Goal: Find contact information: Find contact information

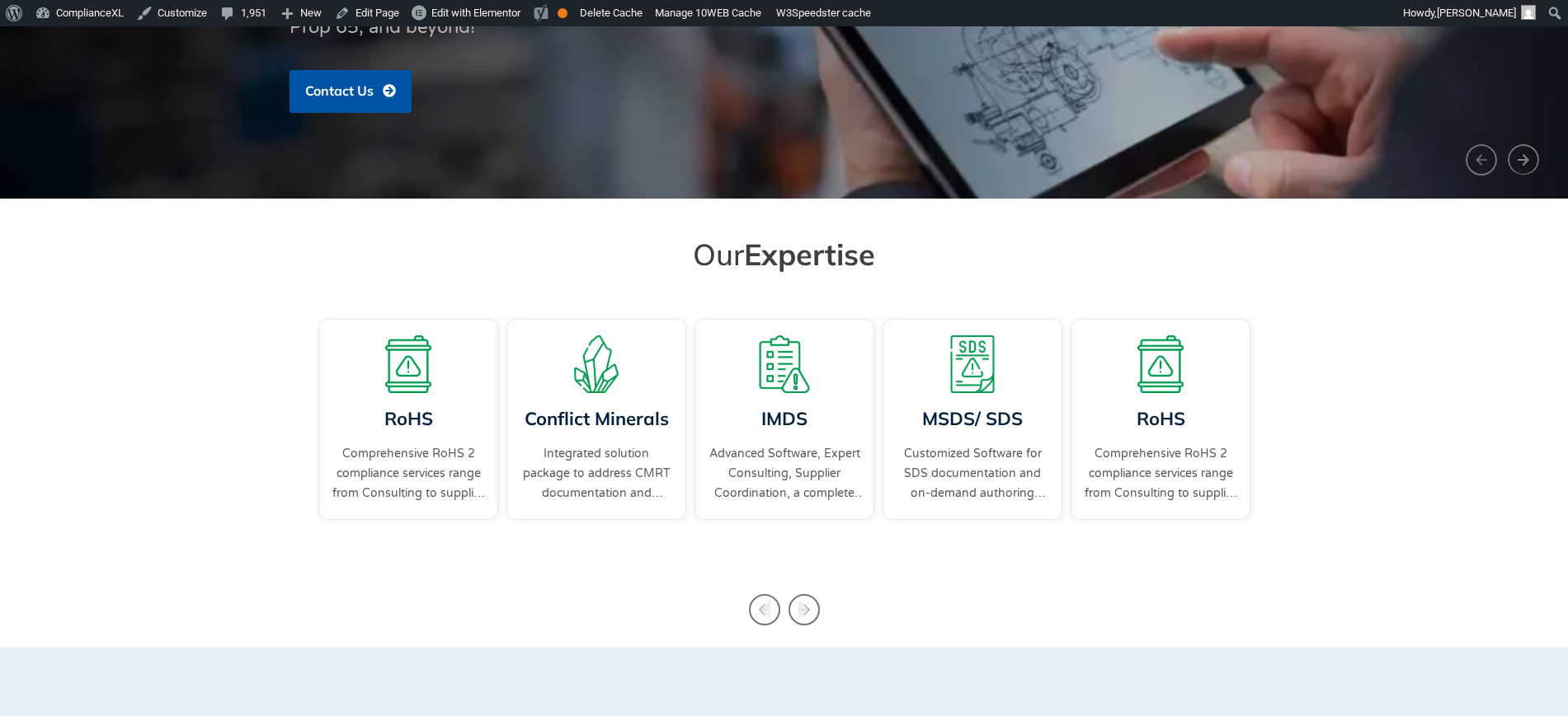
scroll to position [412, 0]
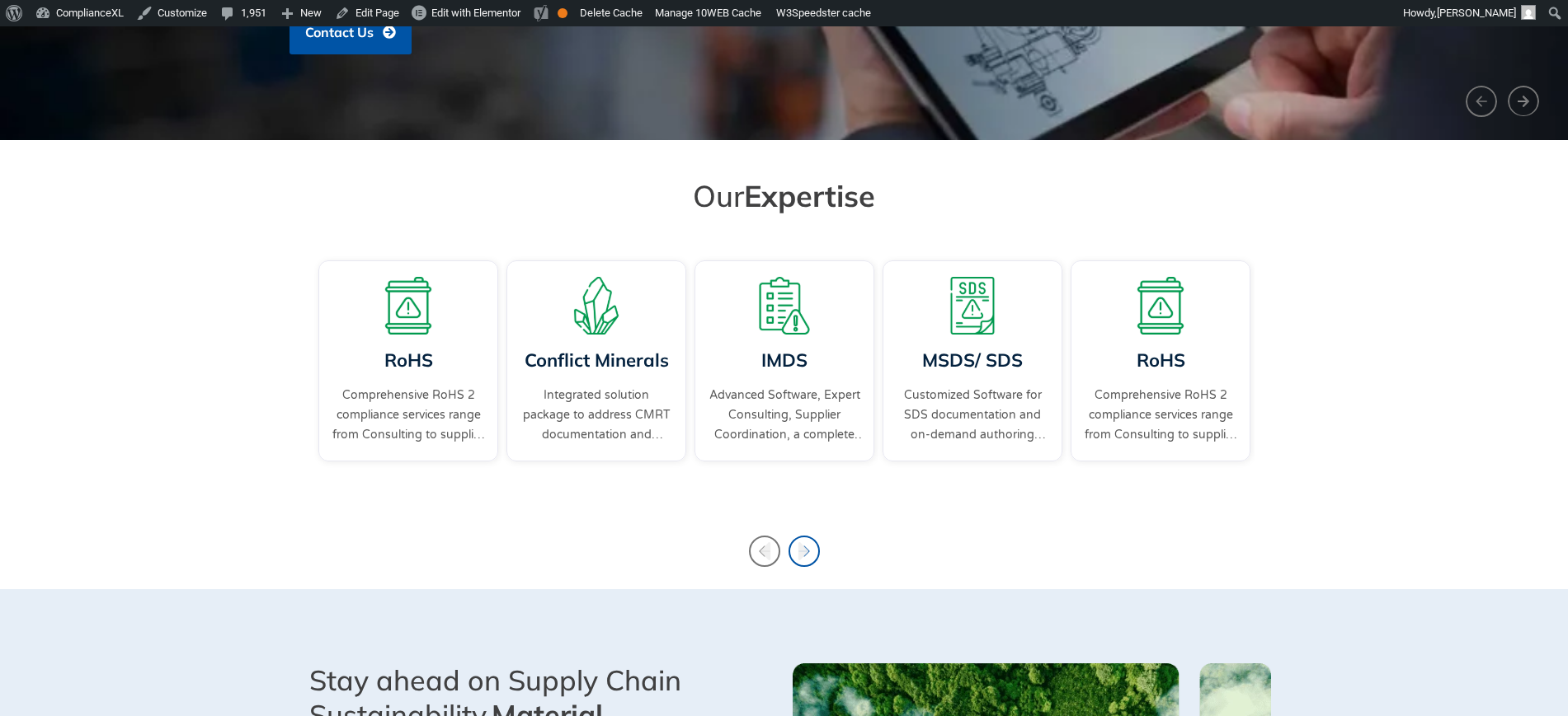
click at [804, 552] on icon "Next slide" at bounding box center [803, 552] width 11 height 18
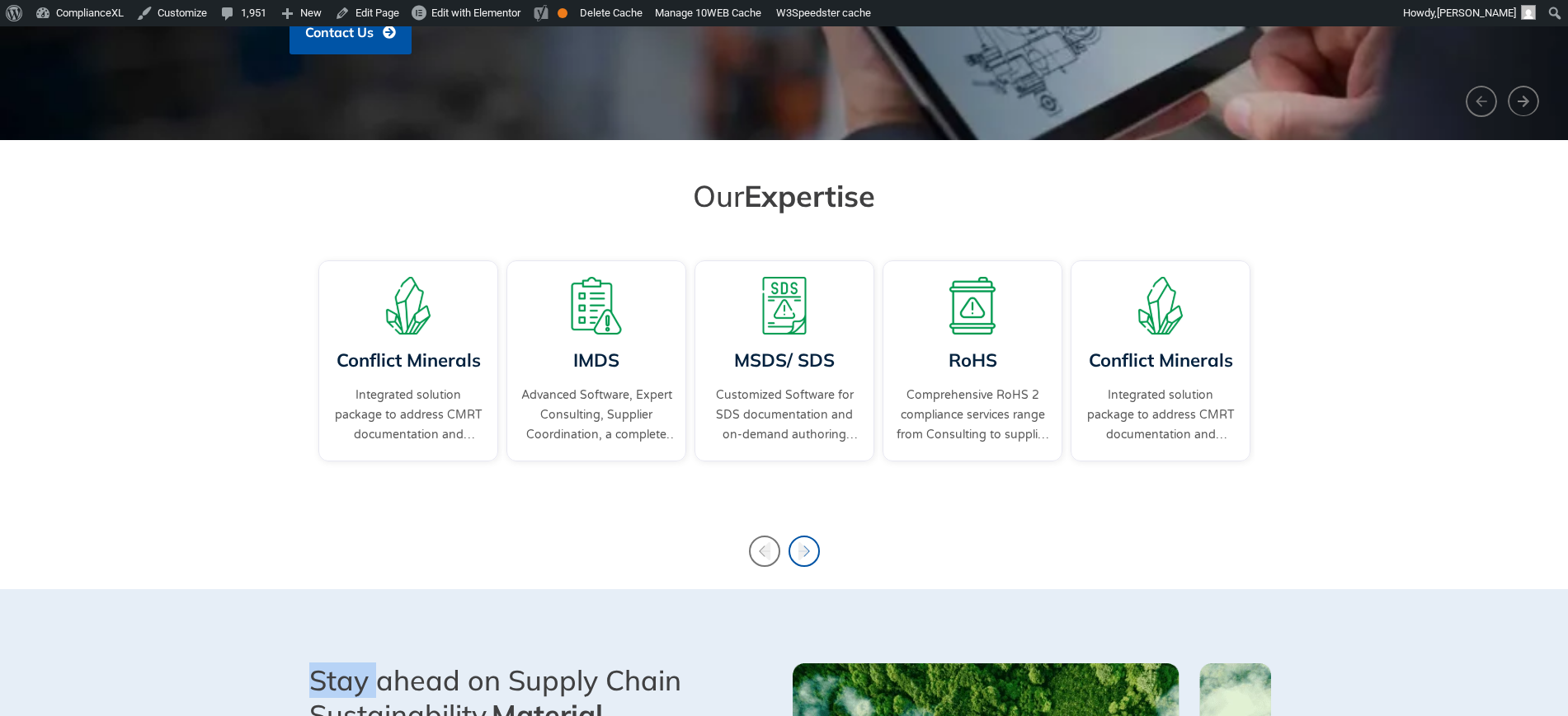
click at [804, 552] on icon "Next slide" at bounding box center [803, 552] width 11 height 18
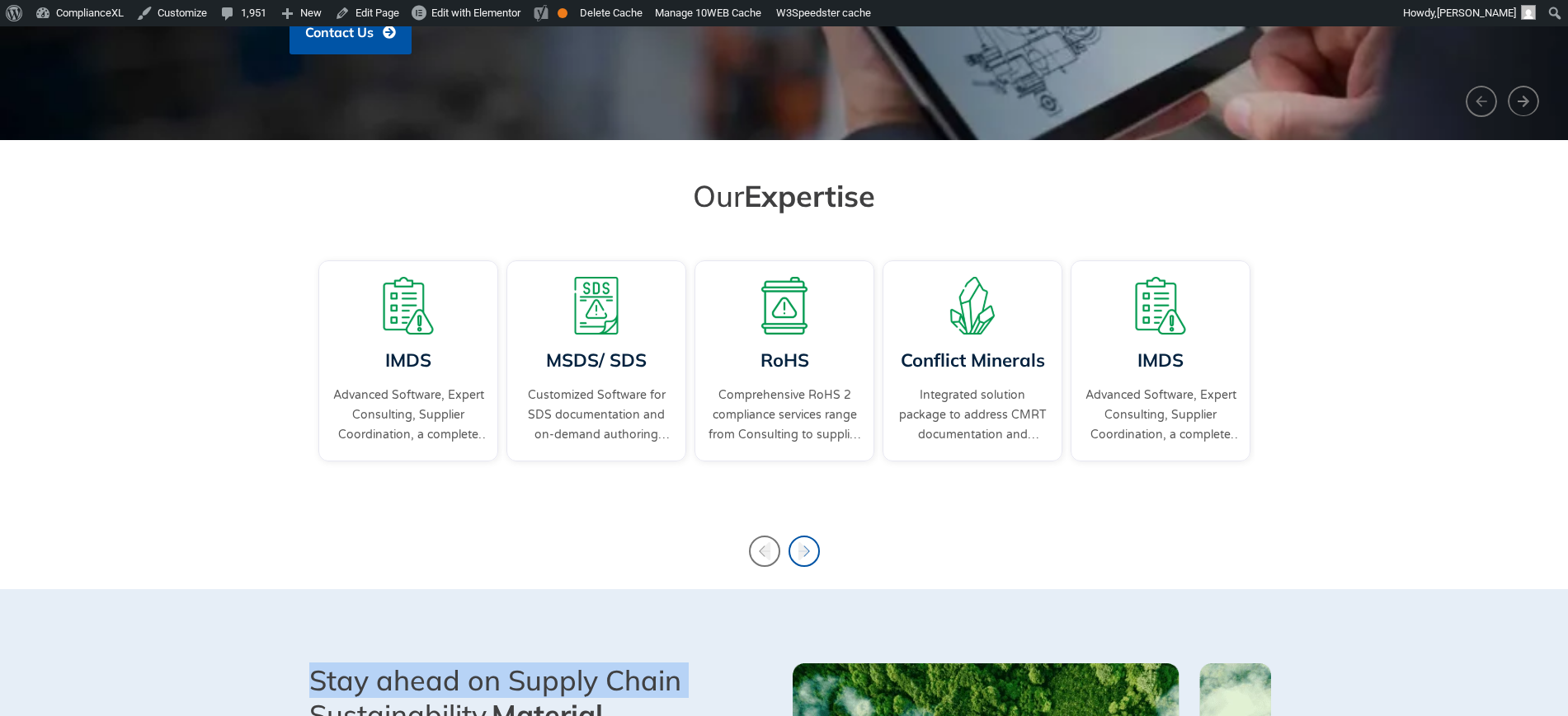
click at [804, 552] on icon "Next slide" at bounding box center [803, 552] width 11 height 18
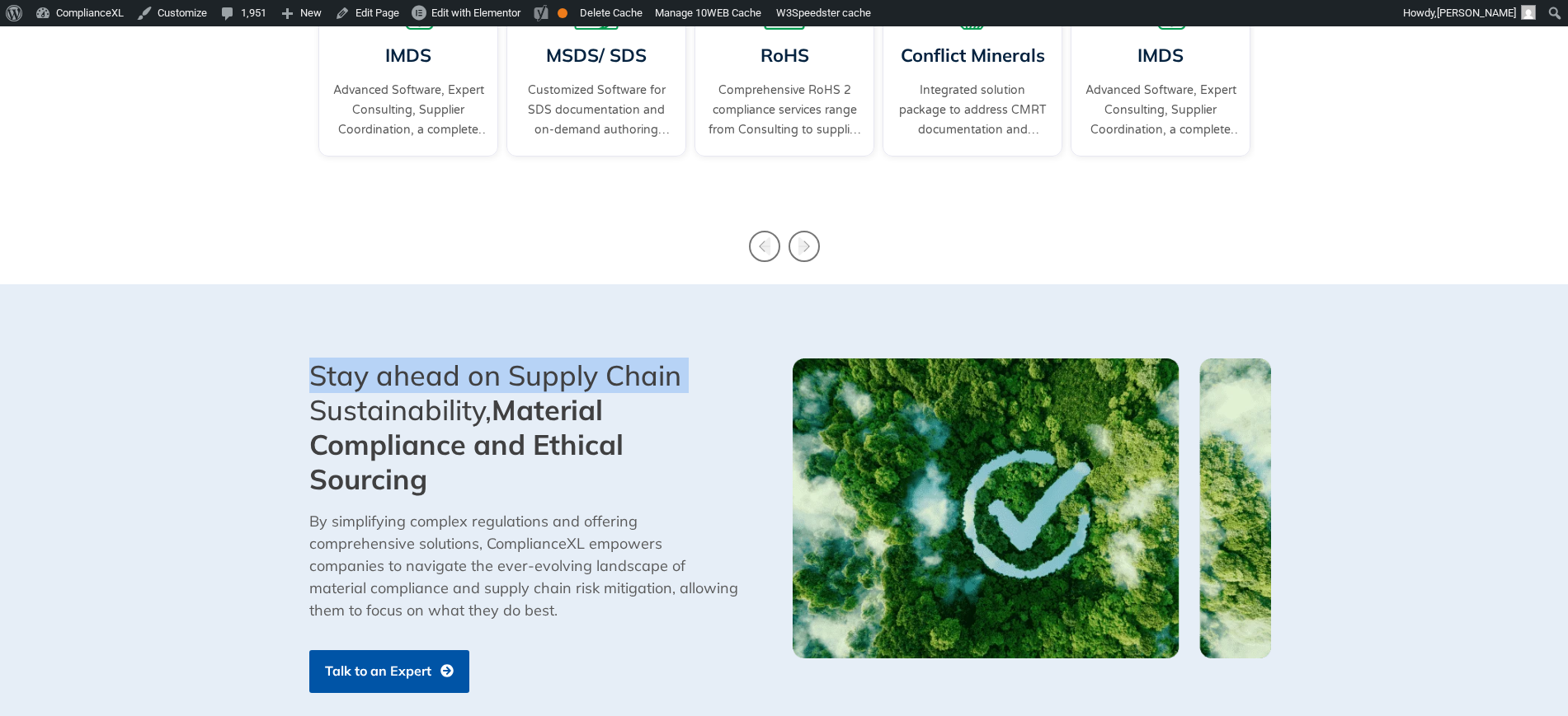
scroll to position [721, 0]
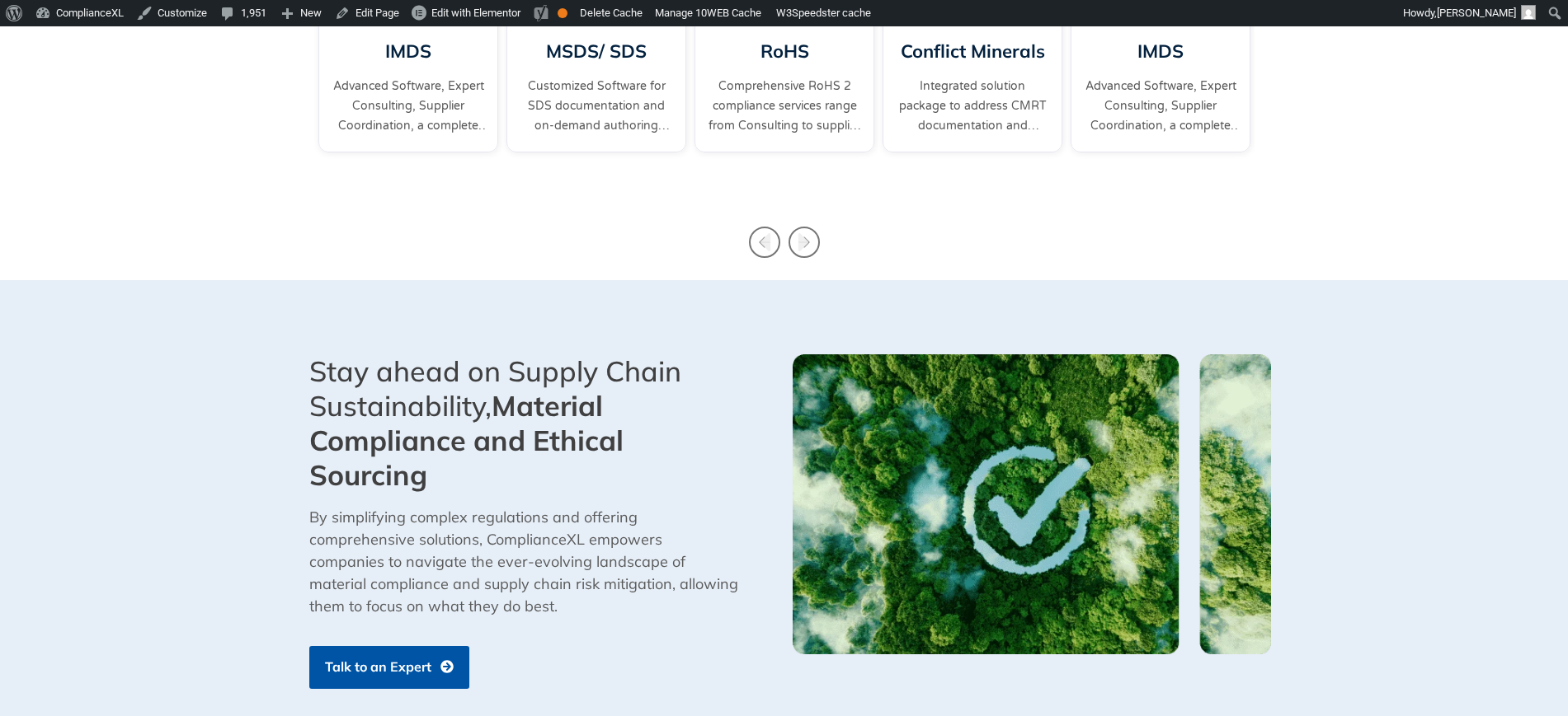
click at [632, 515] on p "By simplifying complex regulations and offering comprehensive solutions, Compli…" at bounding box center [525, 562] width 431 height 111
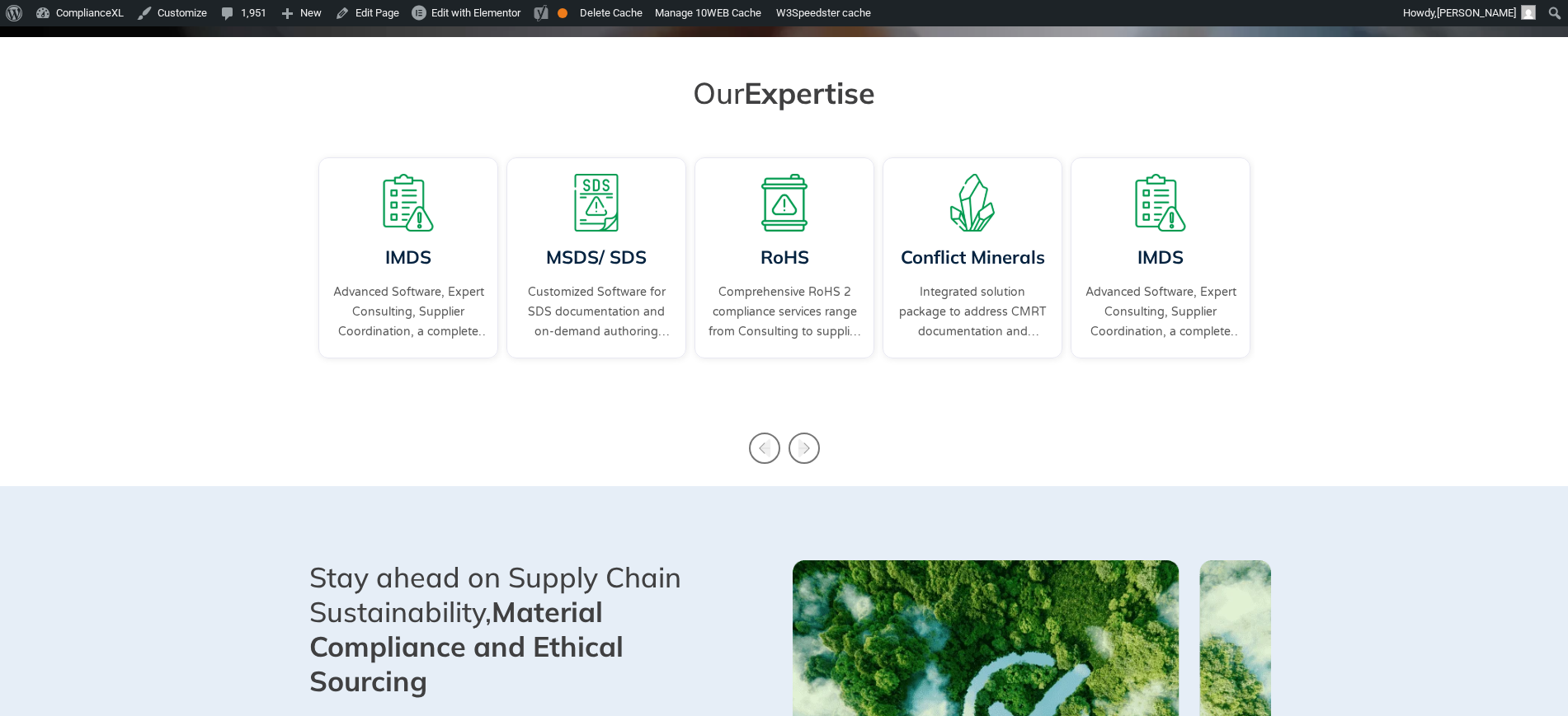
scroll to position [0, 0]
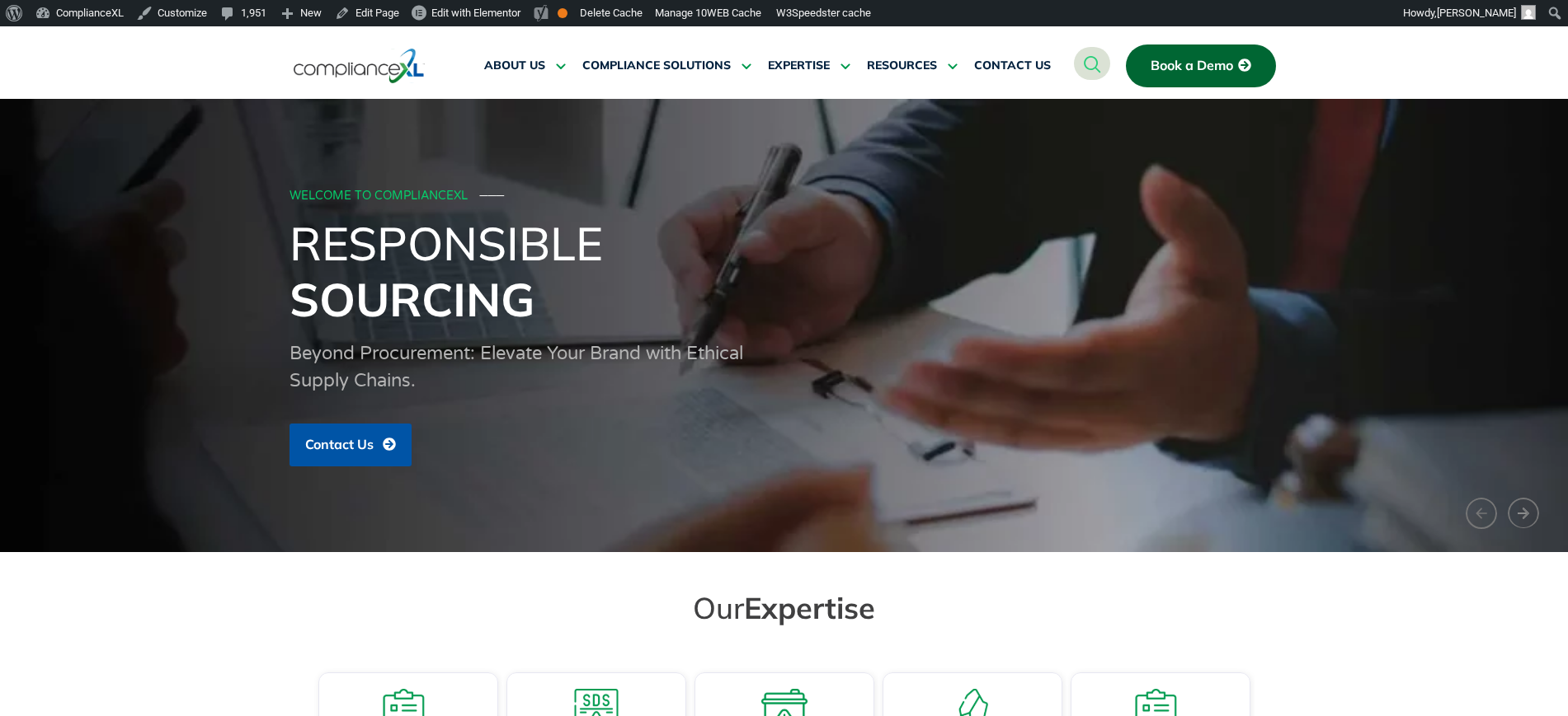
click at [1162, 73] on link "Book a Demo" at bounding box center [1201, 66] width 150 height 43
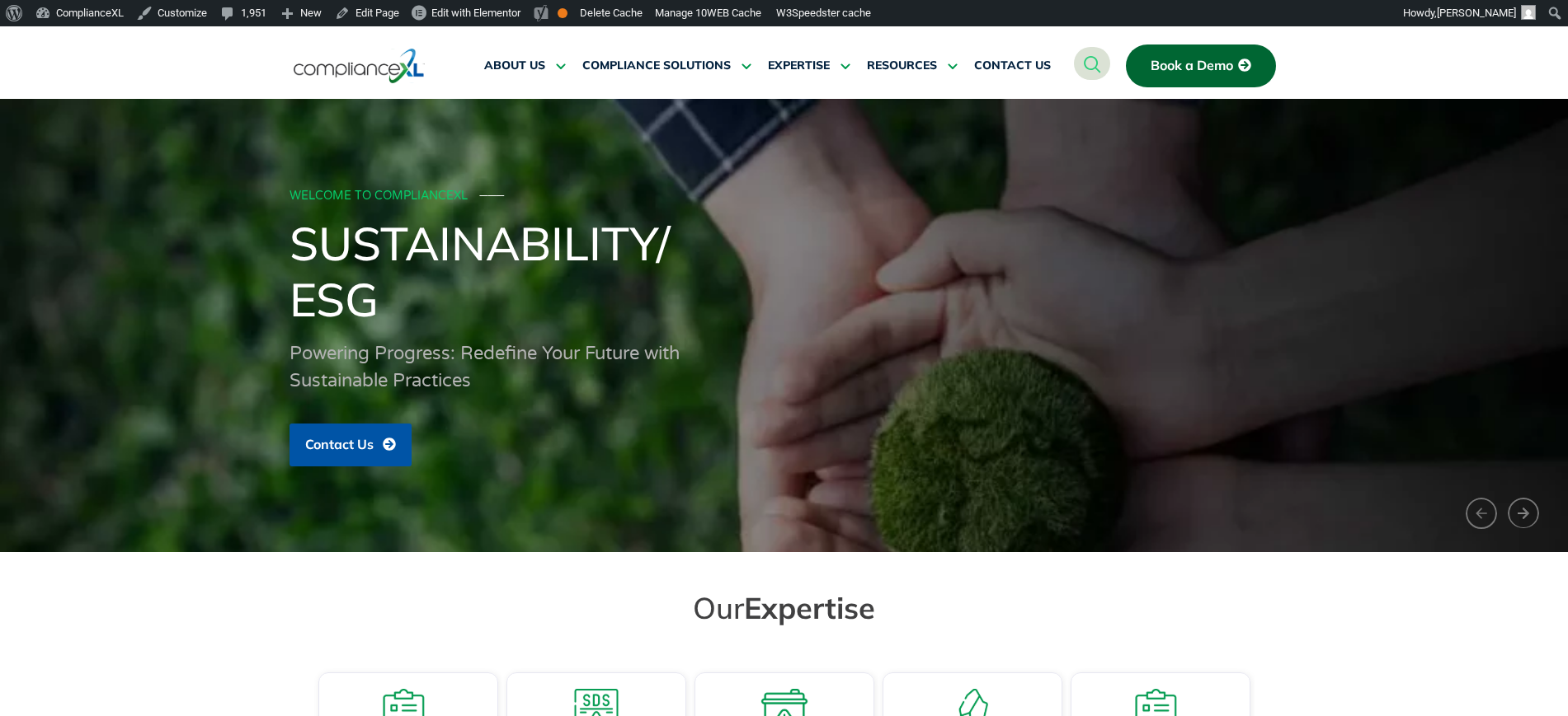
click at [1167, 64] on span "Book a Demo" at bounding box center [1192, 66] width 82 height 15
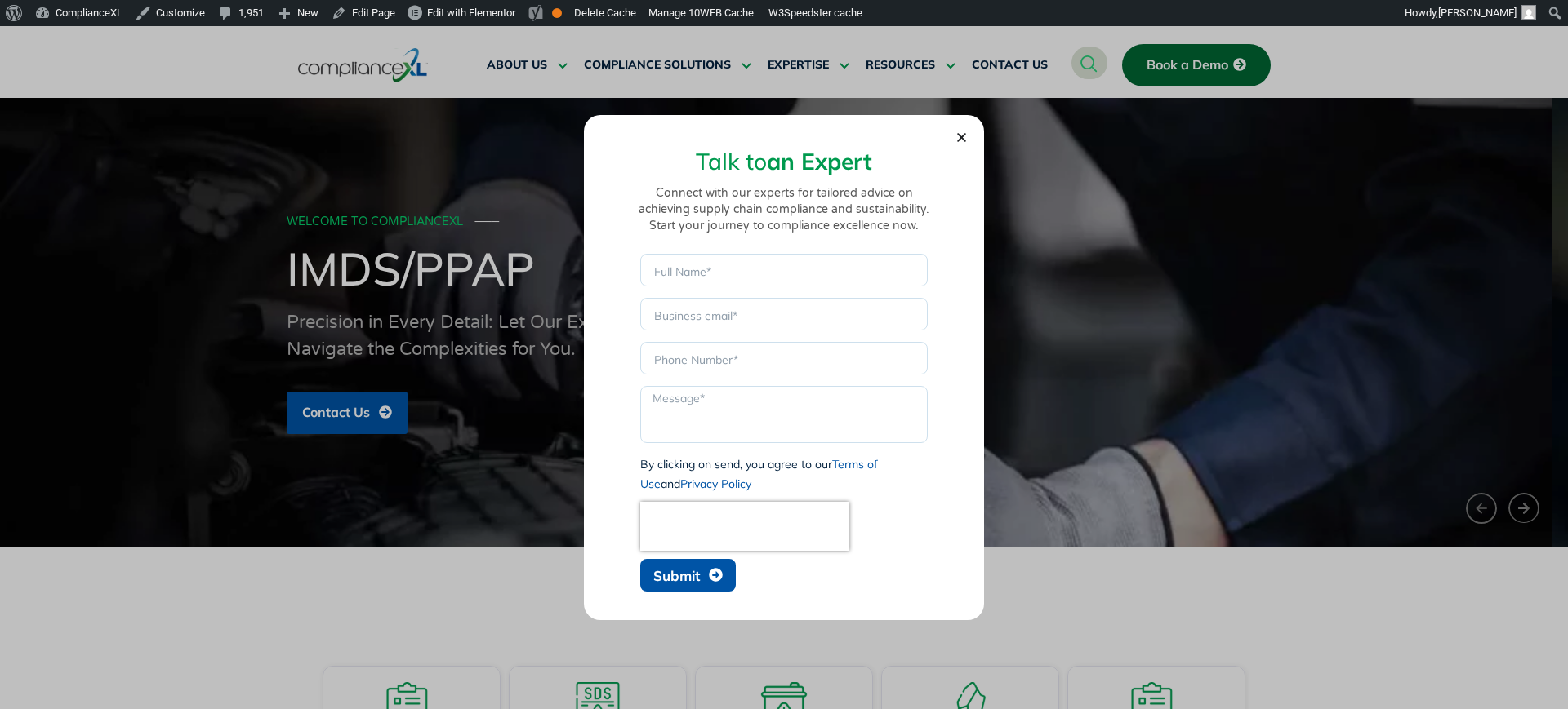
click at [965, 143] on icon "Close" at bounding box center [962, 137] width 13 height 13
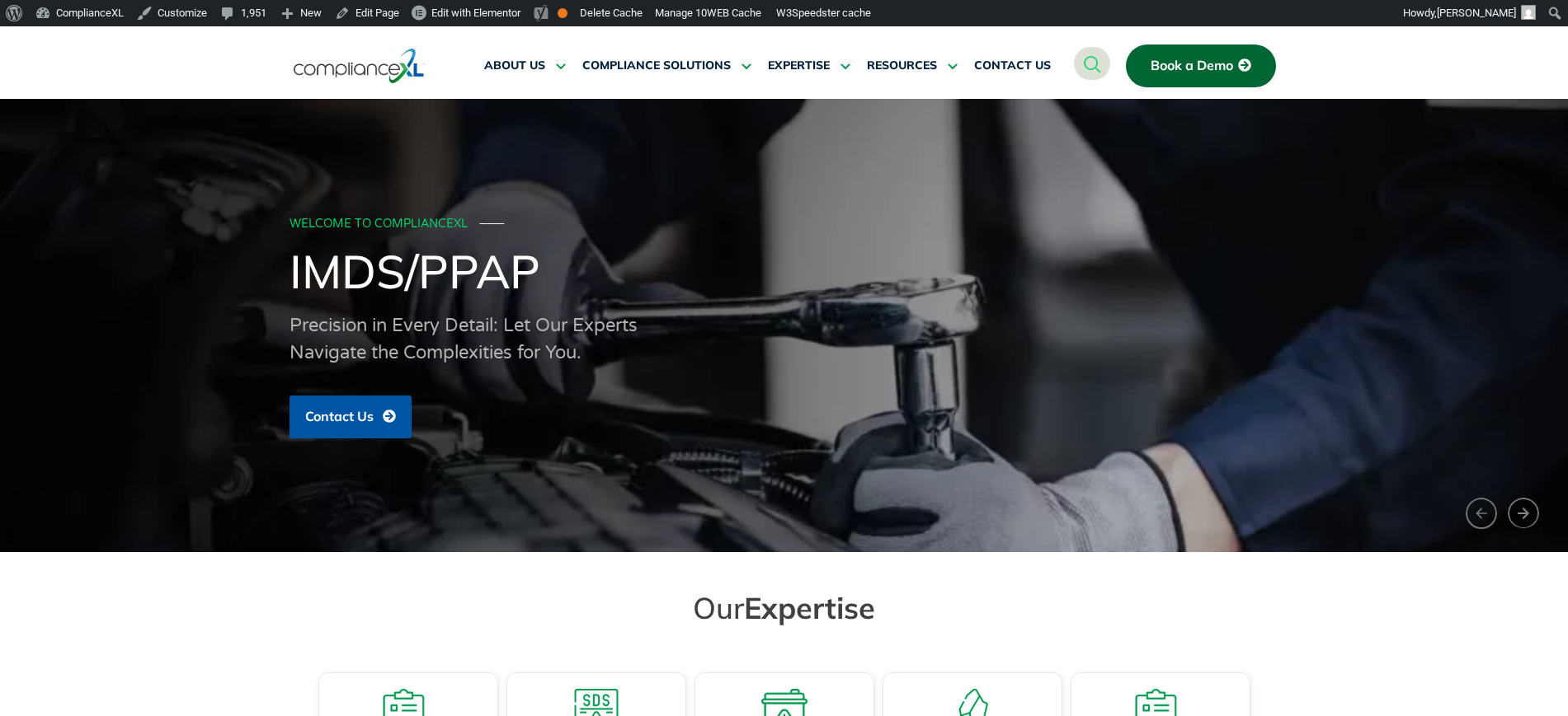
click at [1191, 69] on span "Book a Demo" at bounding box center [1192, 66] width 82 height 15
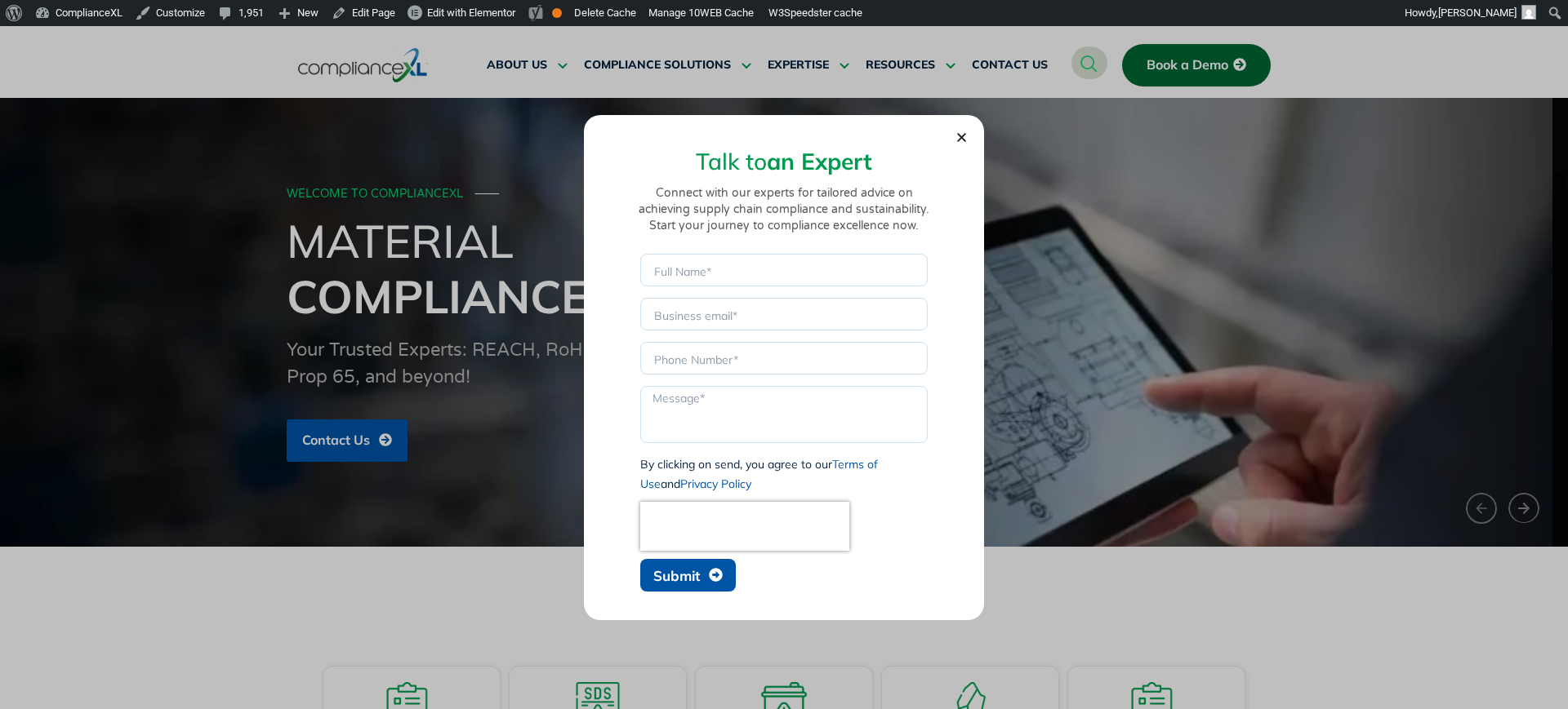
click at [1192, 217] on div "Talk to an Expert Connect with our experts for tailored advice on achieving sup…" at bounding box center [784, 368] width 1568 height 683
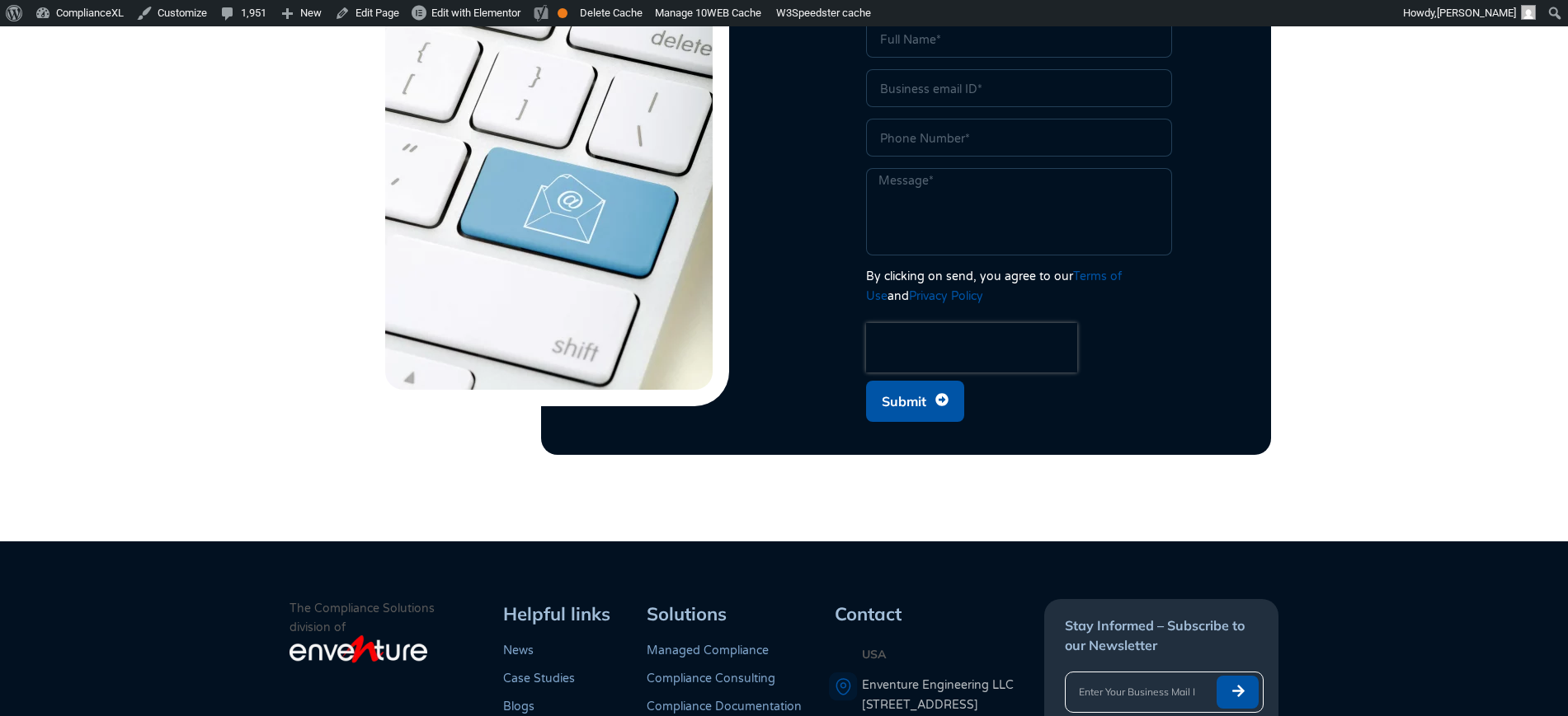
scroll to position [4052, 0]
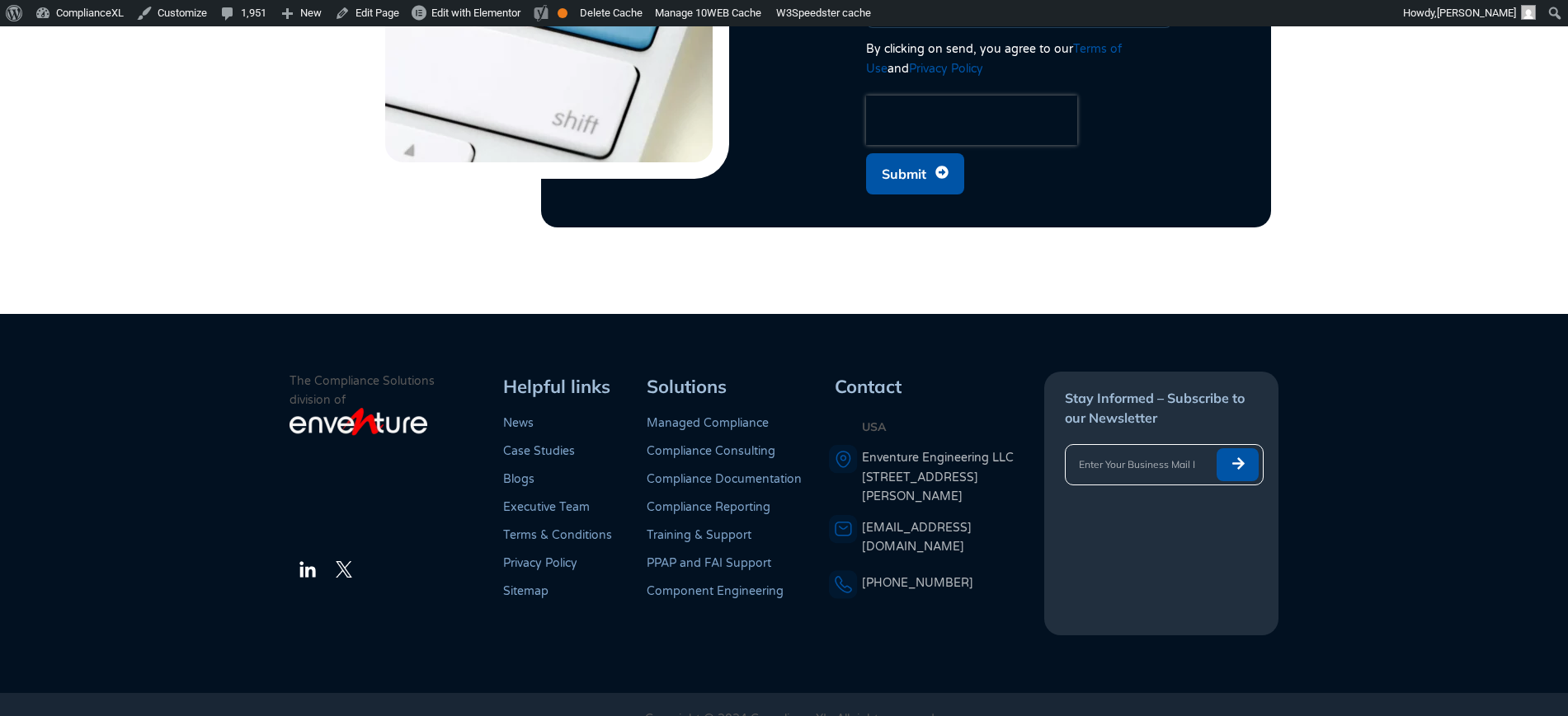
click at [341, 372] on p "The Compliance Solutions division of" at bounding box center [393, 391] width 208 height 38
drag, startPoint x: 341, startPoint y: 352, endPoint x: 353, endPoint y: 374, distance: 25.1
click at [353, 374] on p "The Compliance Solutions division of" at bounding box center [393, 391] width 208 height 38
click at [399, 492] on div at bounding box center [393, 498] width 208 height 88
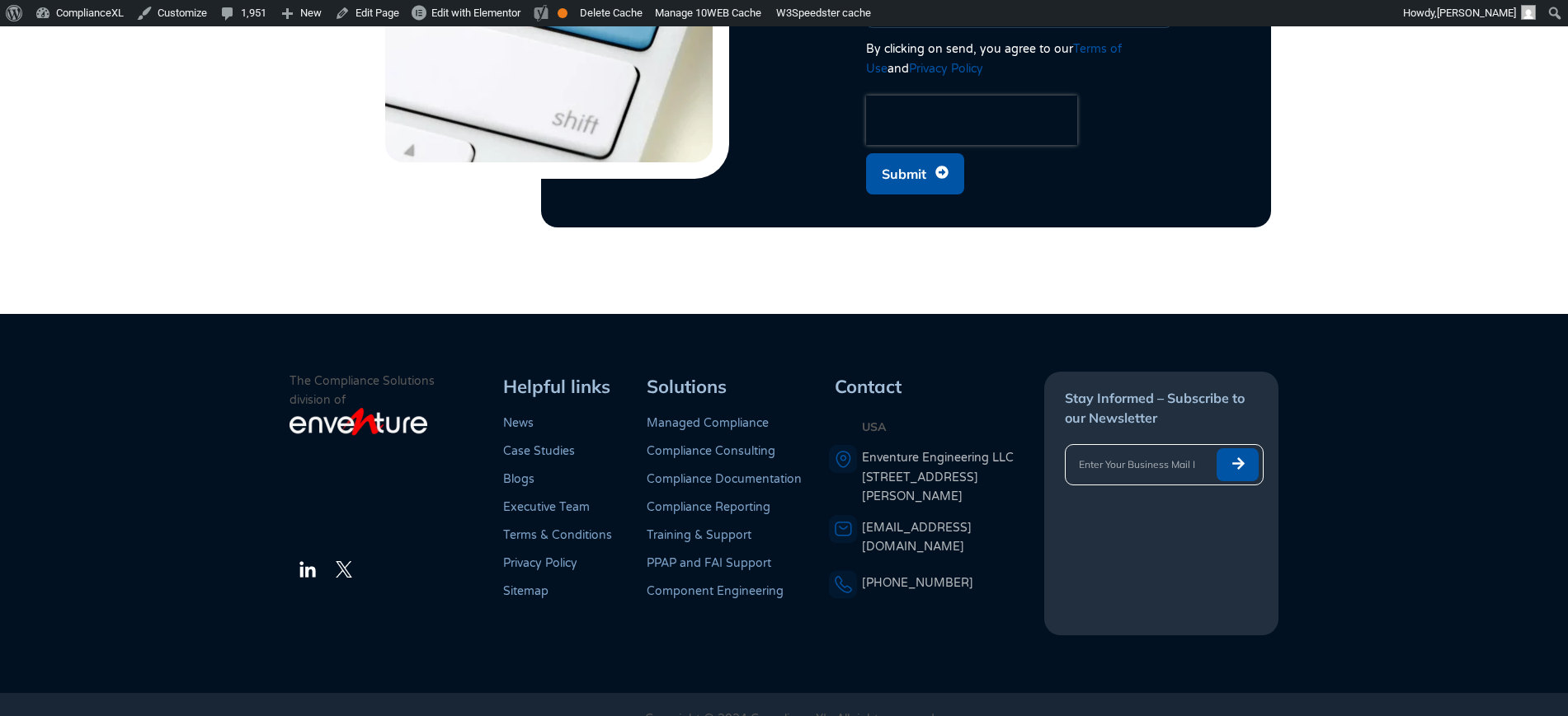
drag, startPoint x: 308, startPoint y: 461, endPoint x: 313, endPoint y: 454, distance: 8.6
click at [468, 517] on div "The Compliance Solutions division of LinkedIn Twitter" at bounding box center [393, 503] width 208 height 264
click at [297, 454] on div at bounding box center [393, 498] width 208 height 88
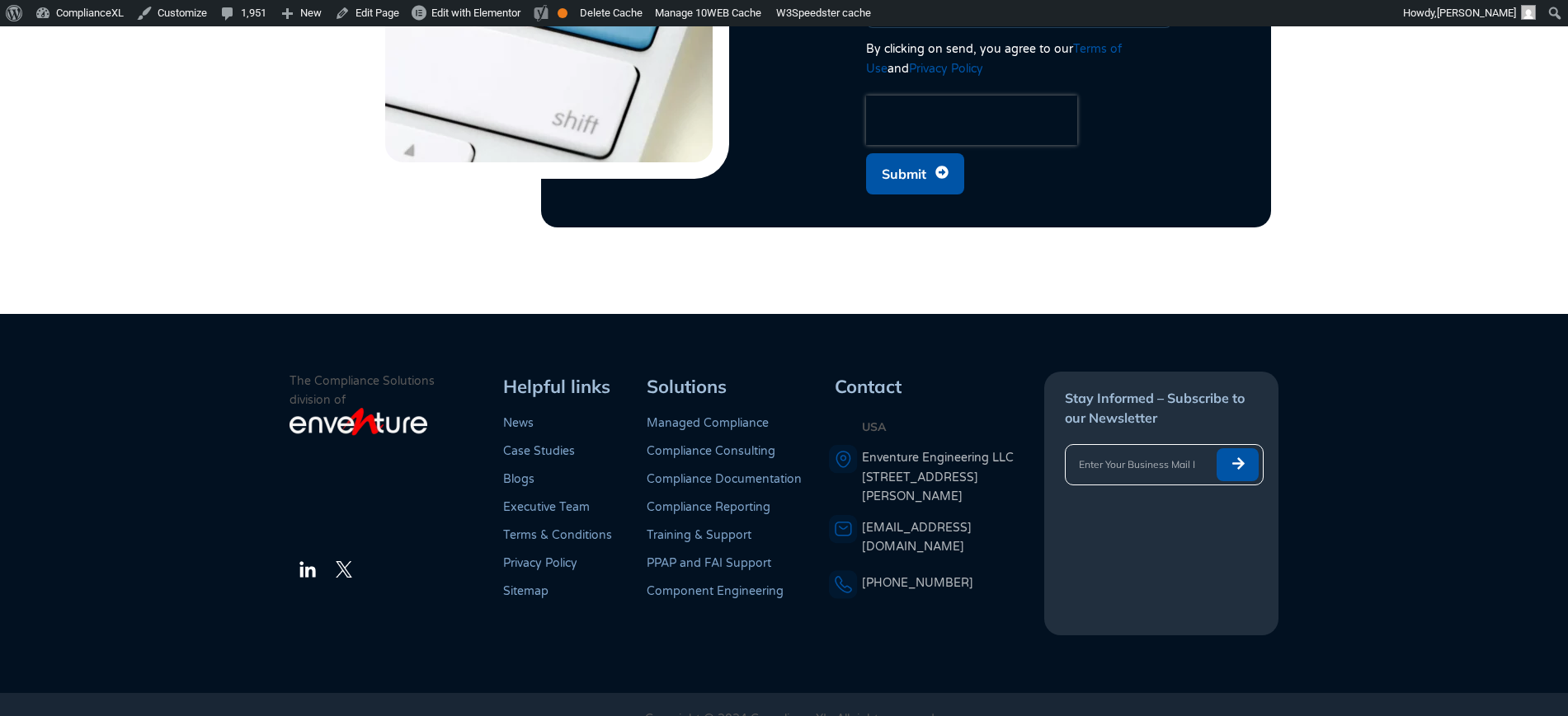
click at [297, 454] on div at bounding box center [393, 498] width 208 height 88
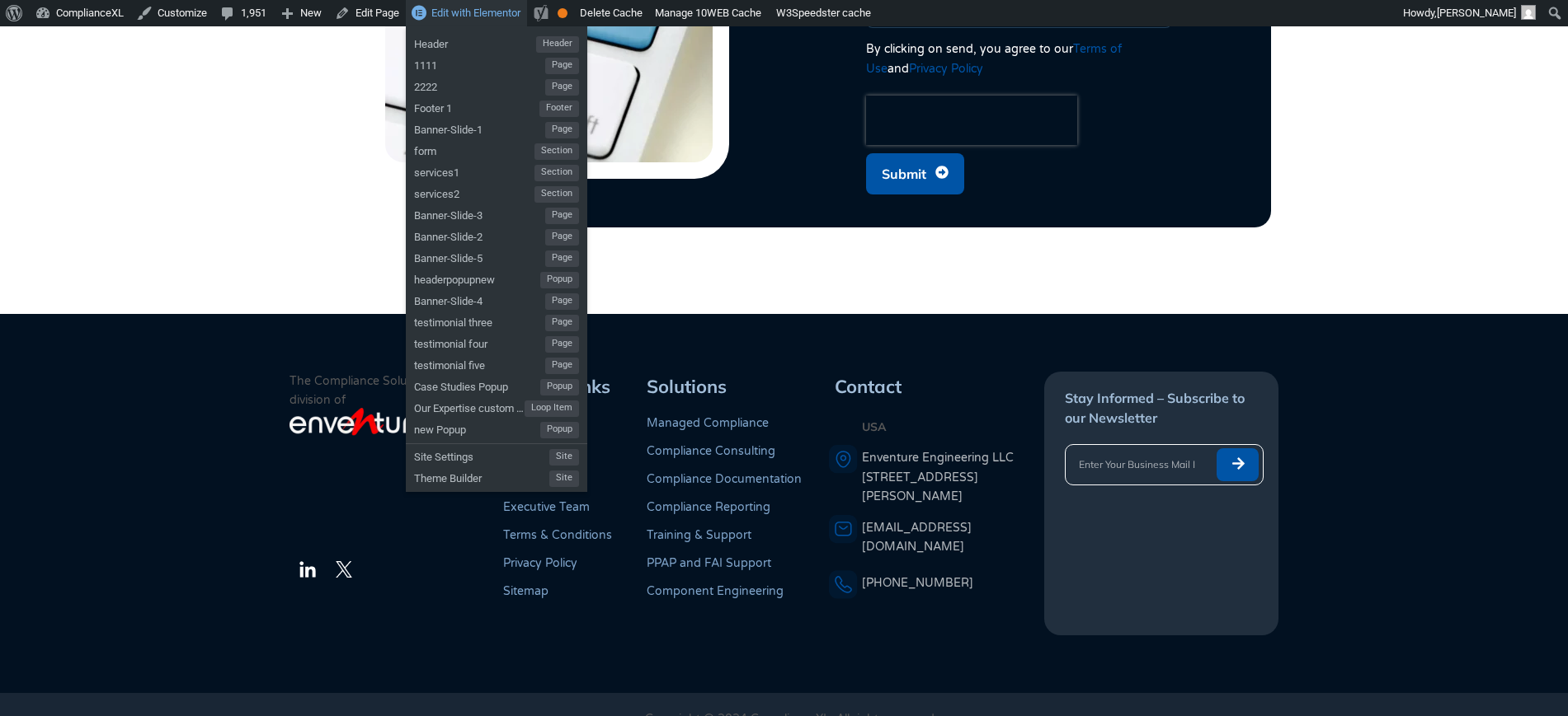
click at [473, 8] on span "Edit with Elementor" at bounding box center [476, 13] width 89 height 13
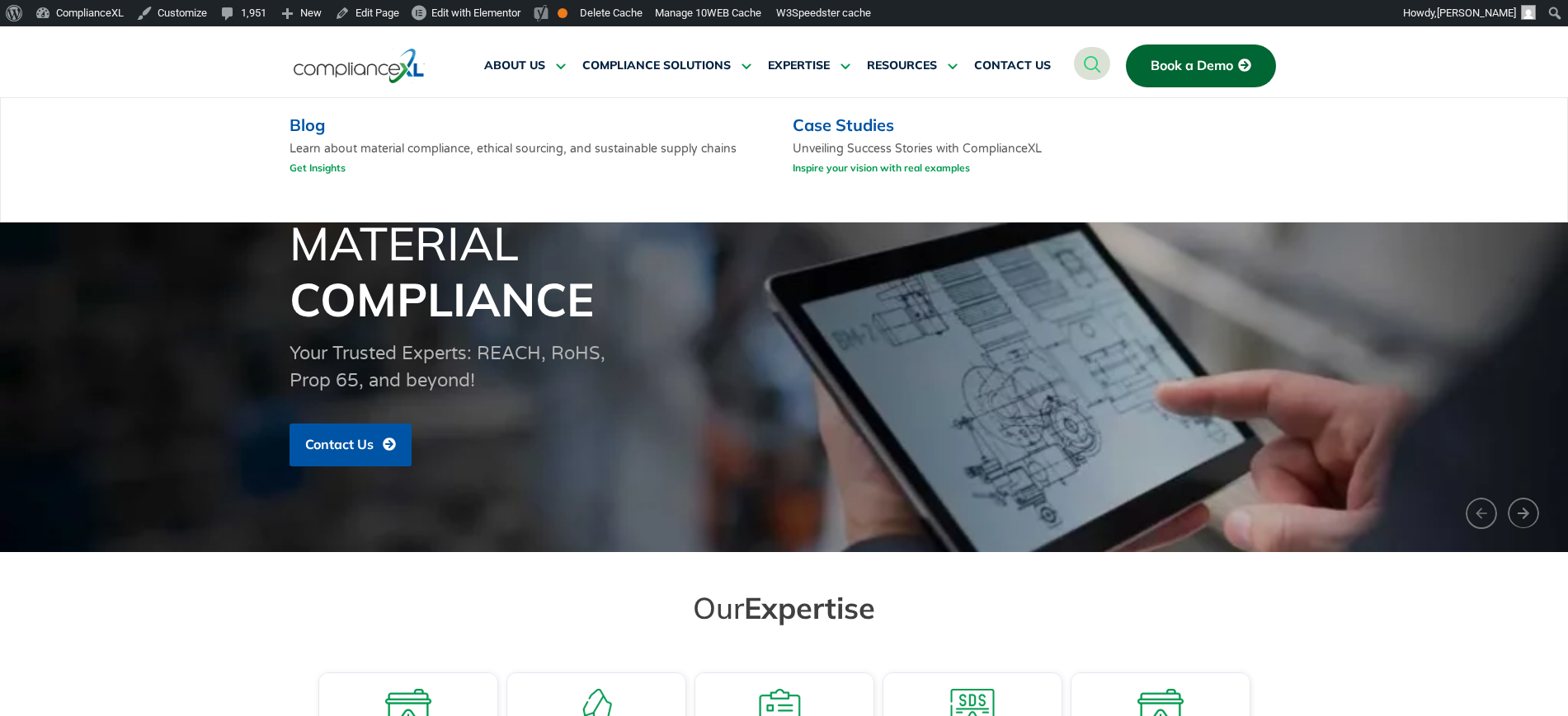
click at [319, 126] on link "Blog" at bounding box center [307, 125] width 36 height 21
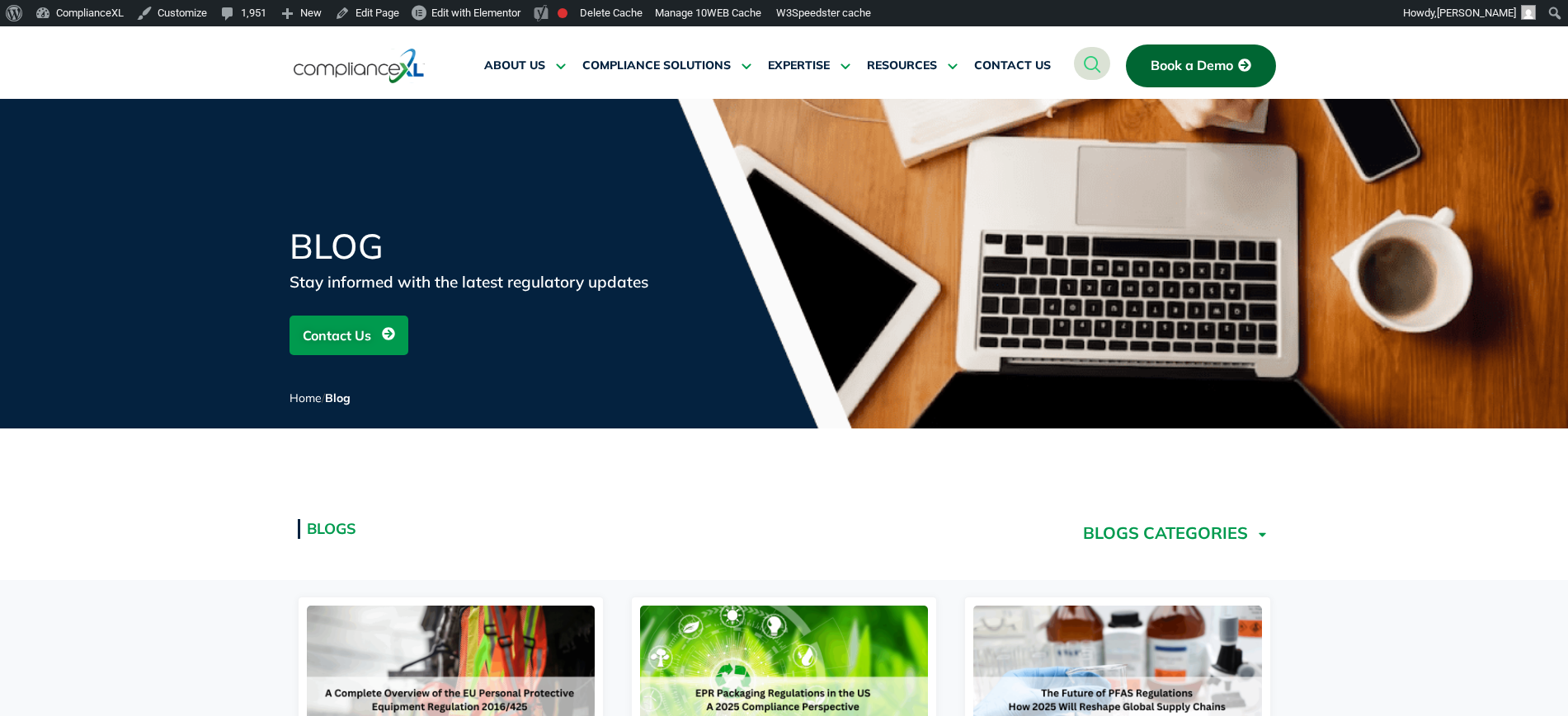
click at [1220, 527] on link "BLOGS CATEGORIES" at bounding box center [1176, 533] width 207 height 45
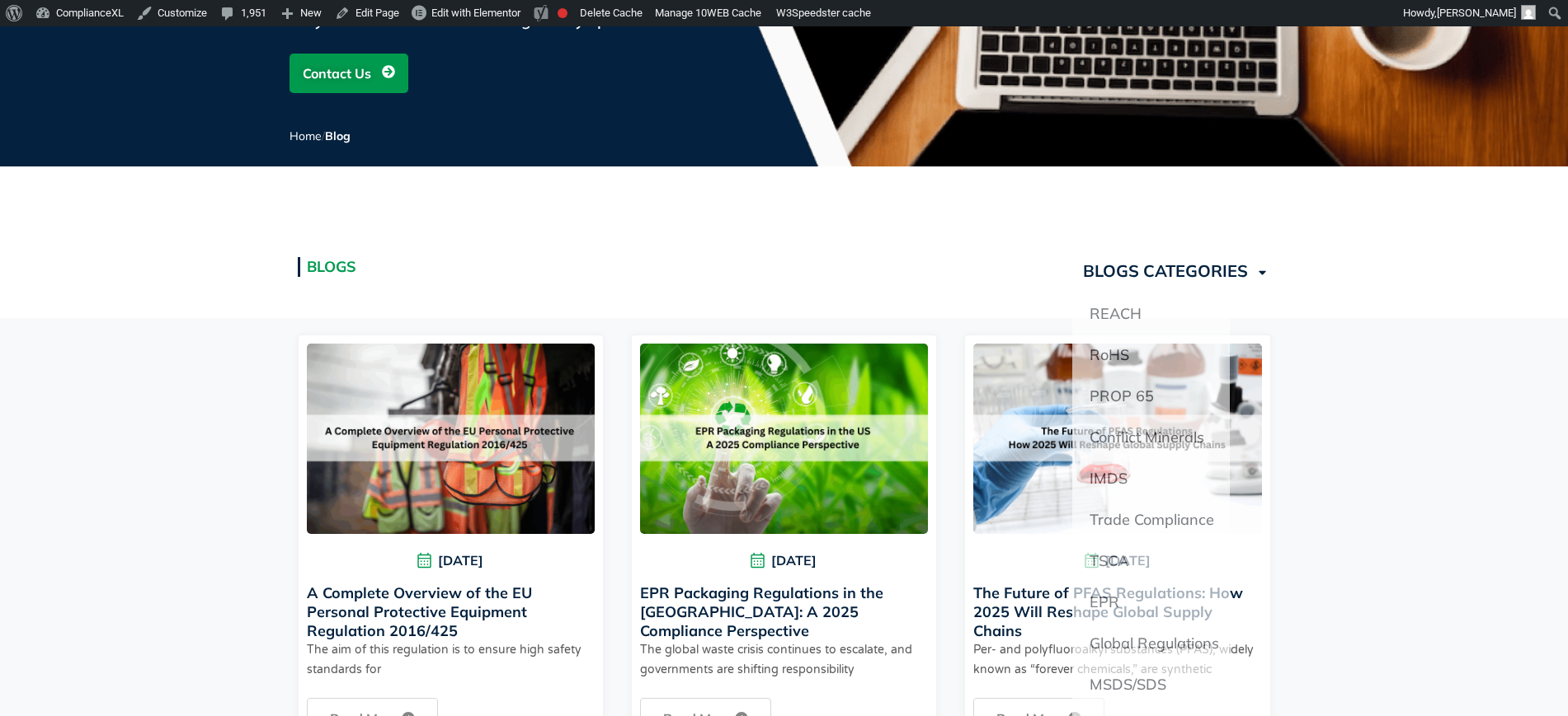
scroll to position [309, 0]
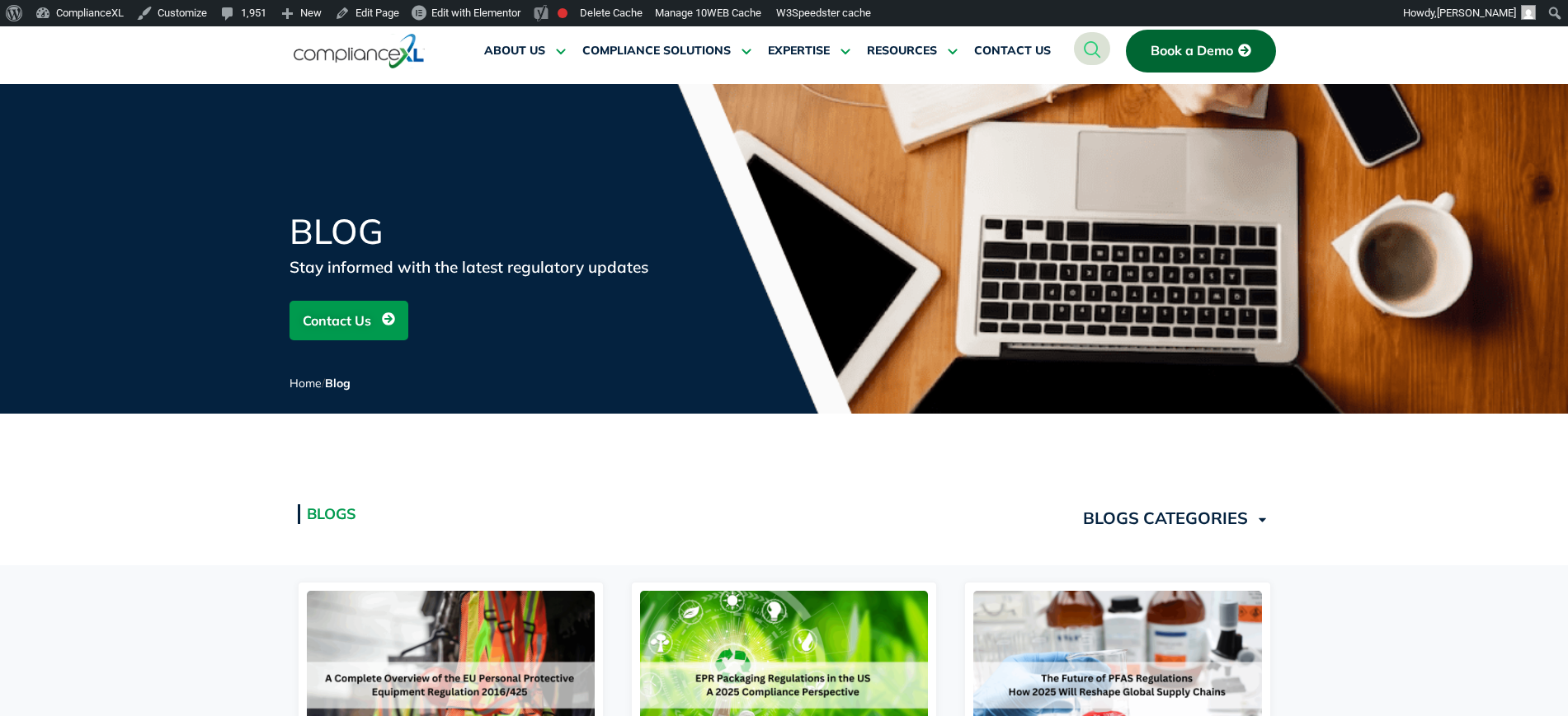
scroll to position [0, 0]
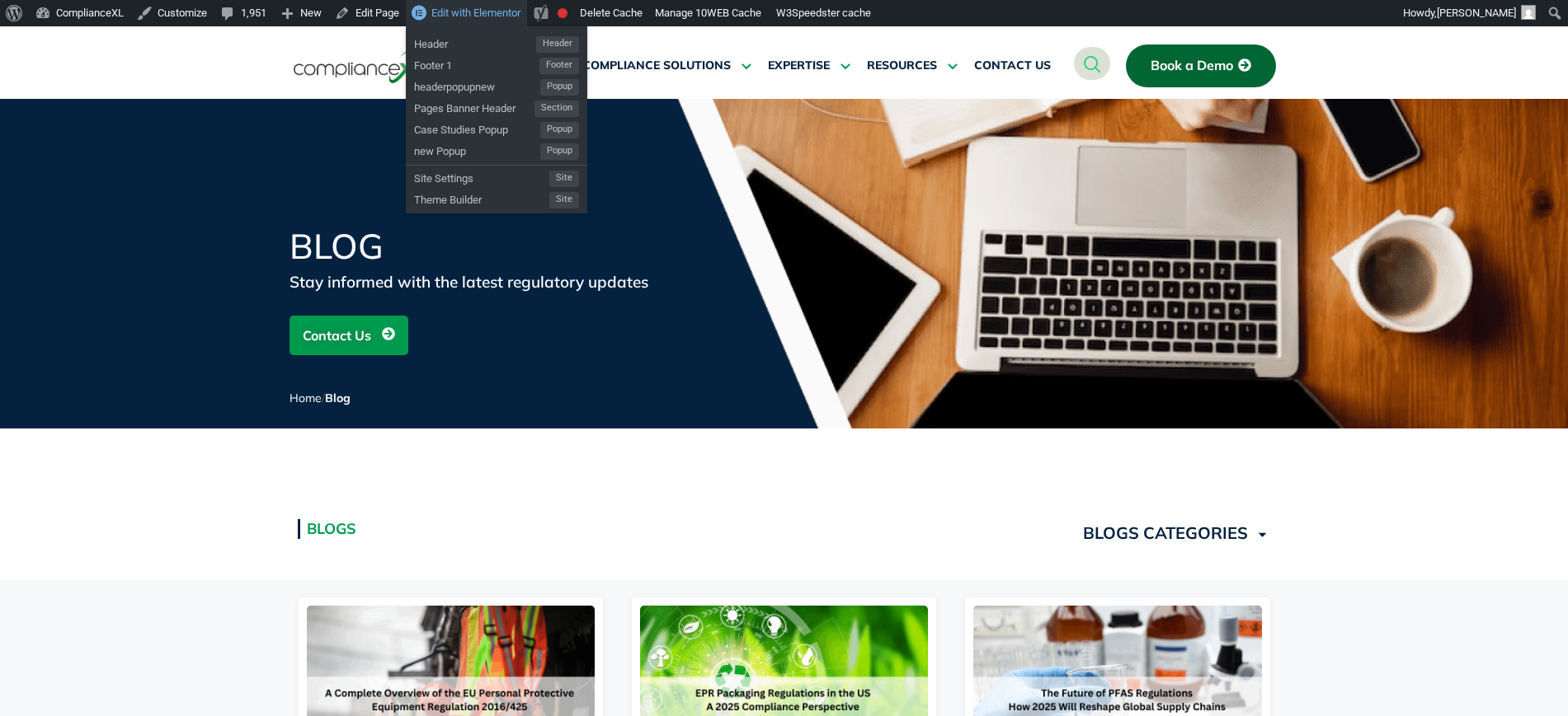
click at [486, 9] on span "Edit with Elementor" at bounding box center [476, 13] width 89 height 13
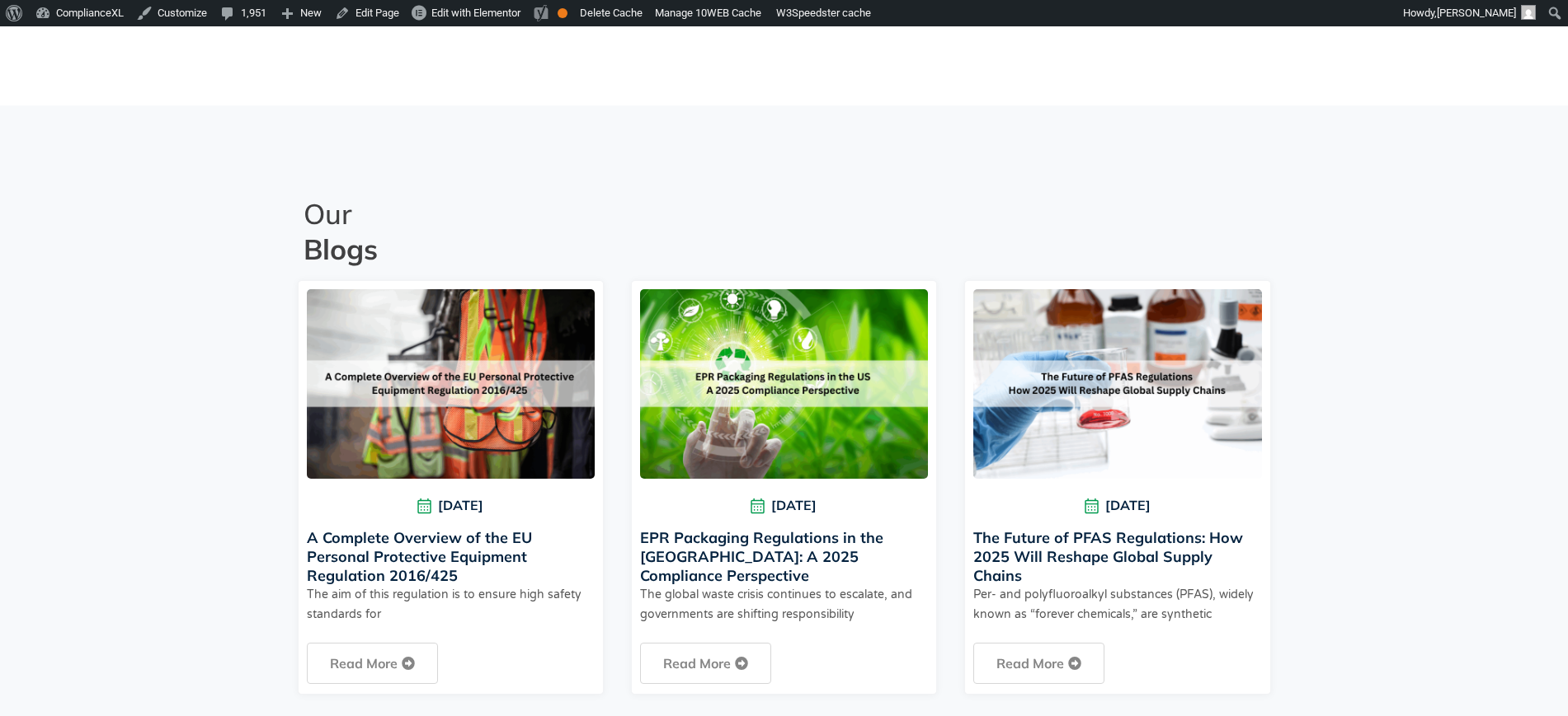
drag, startPoint x: 1573, startPoint y: 64, endPoint x: 1583, endPoint y: 596, distance: 532.1
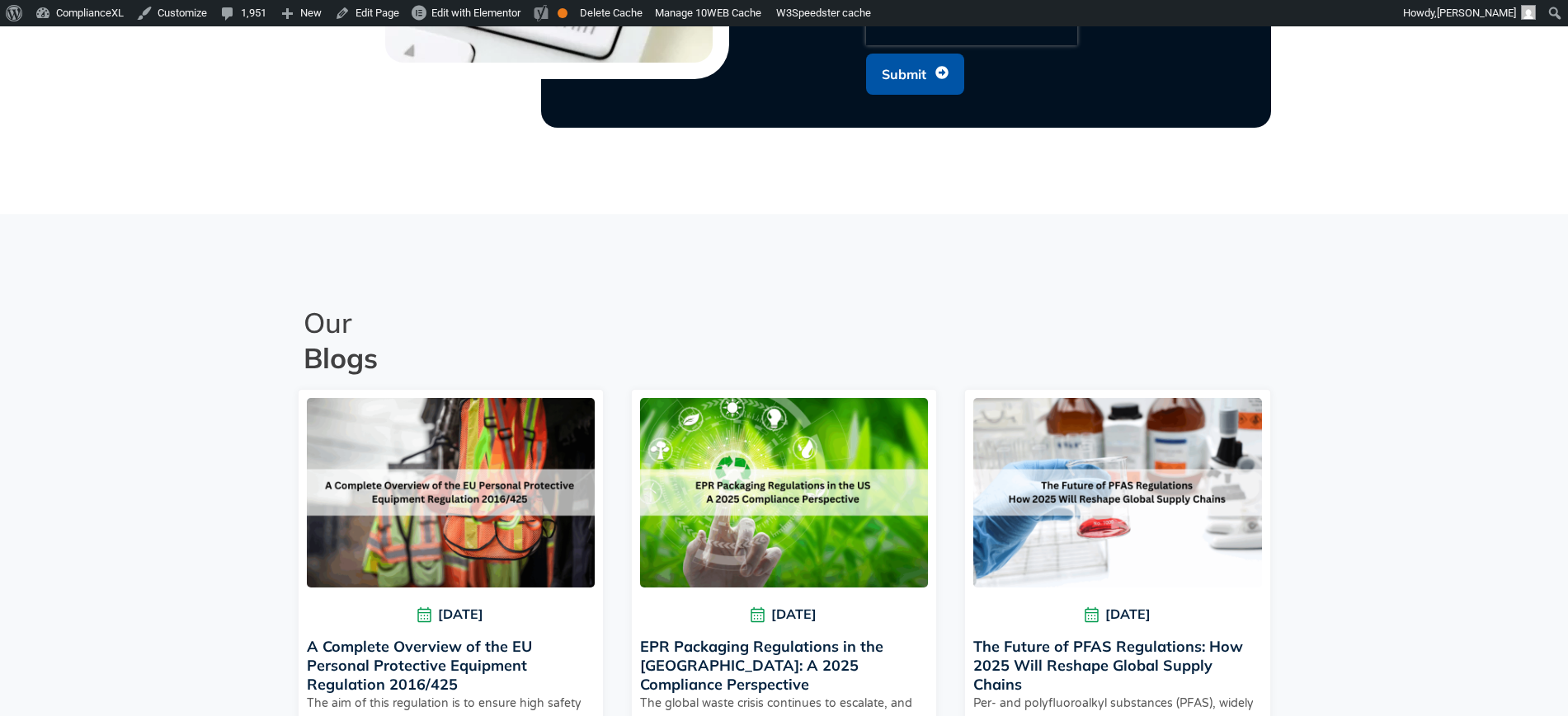
scroll to position [4524, 0]
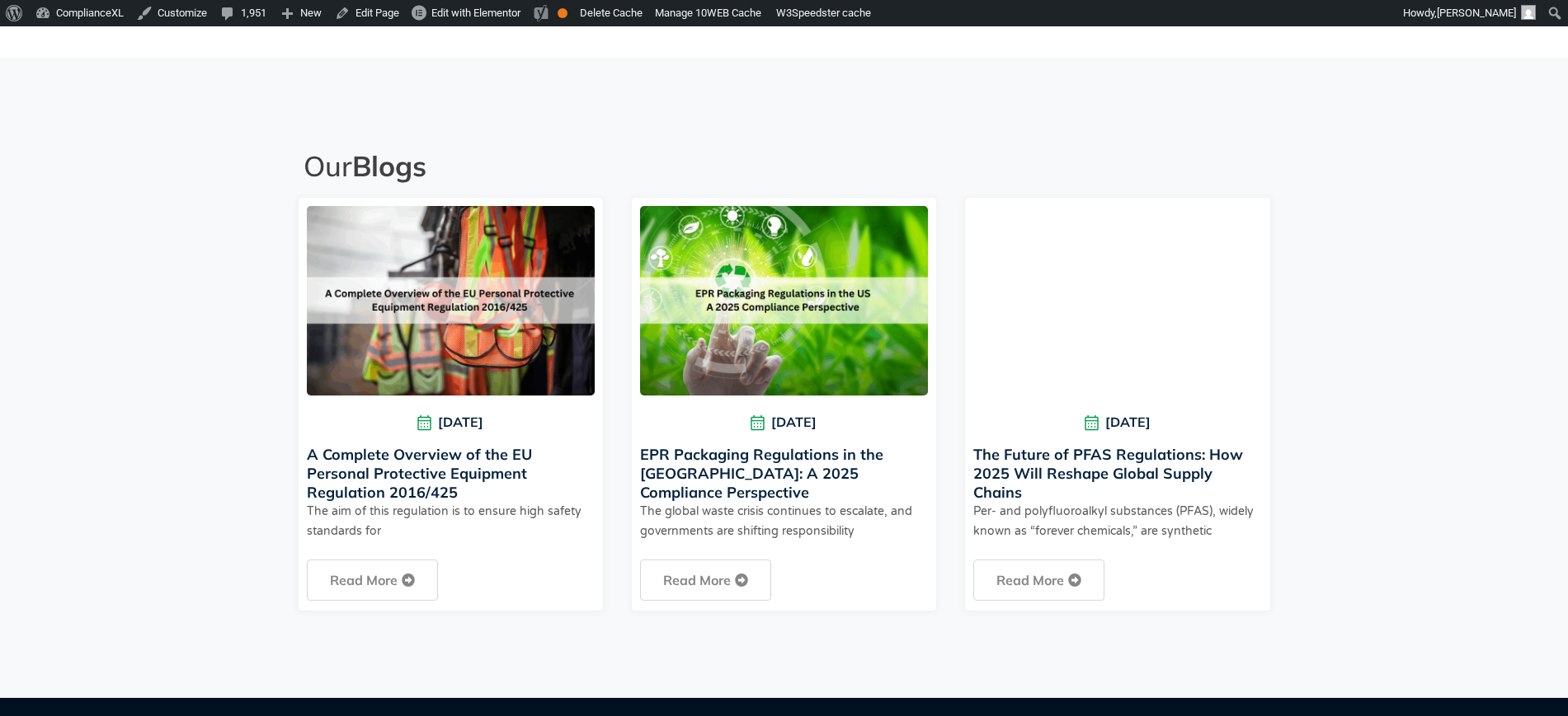
scroll to position [4318, 0]
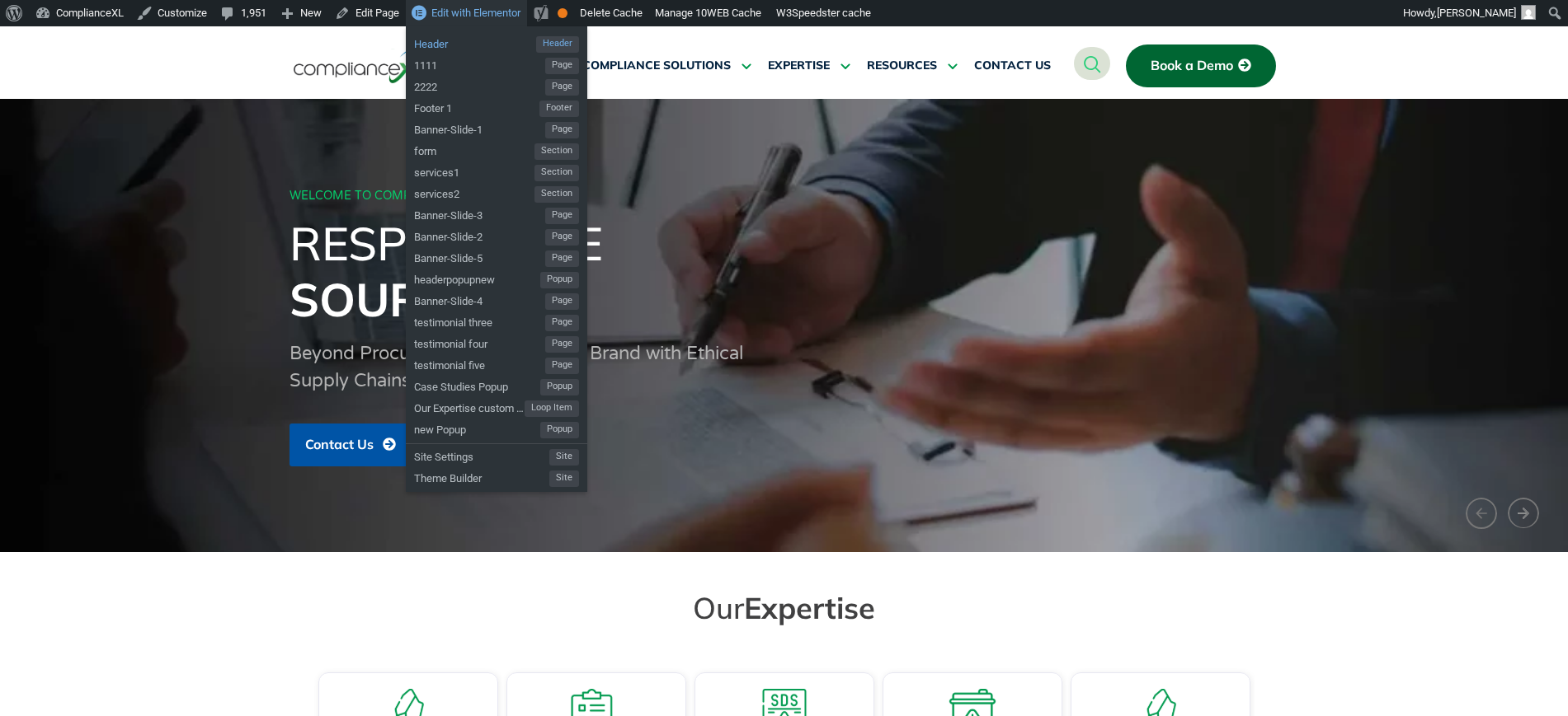
click at [445, 41] on span "Header" at bounding box center [476, 41] width 122 height 21
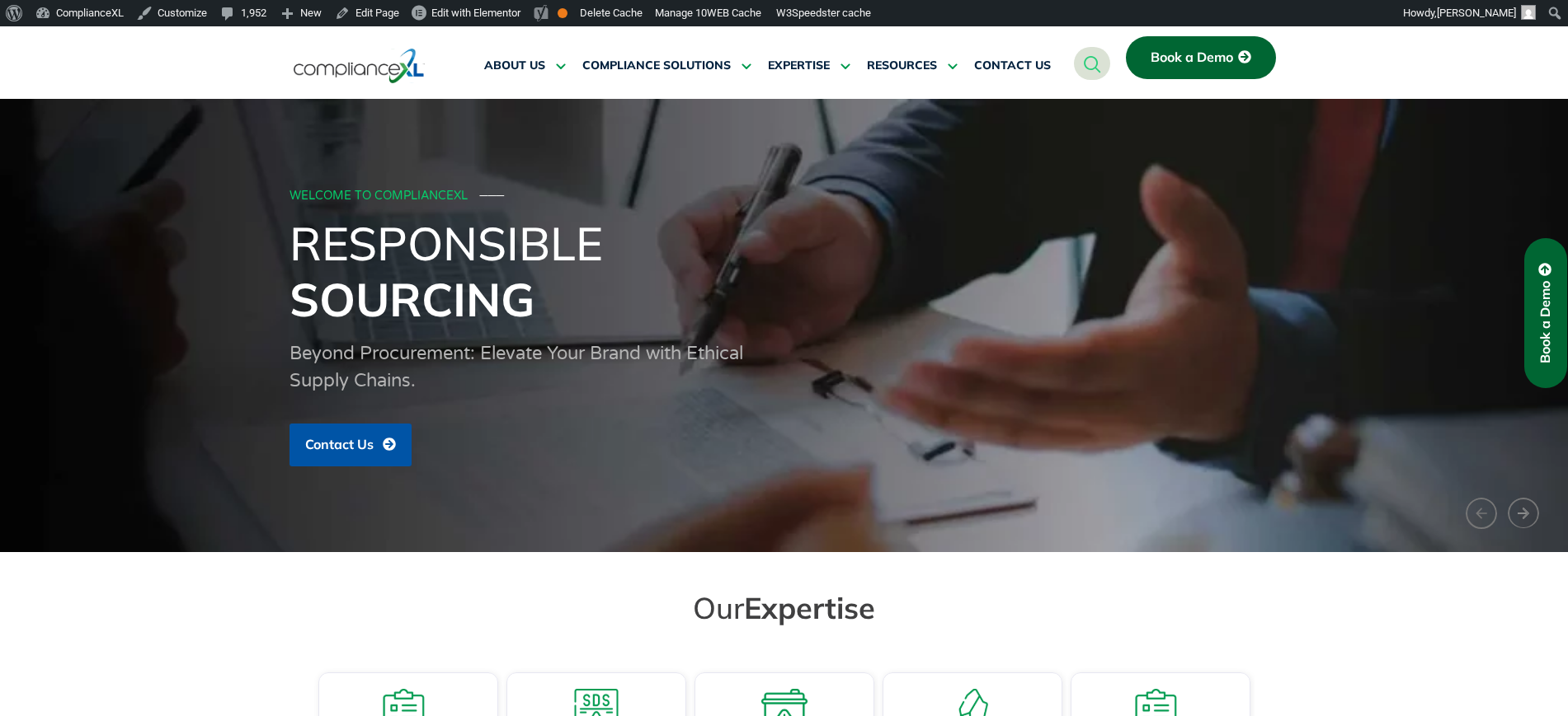
click at [1560, 356] on link "Book a Demo" at bounding box center [1545, 313] width 43 height 150
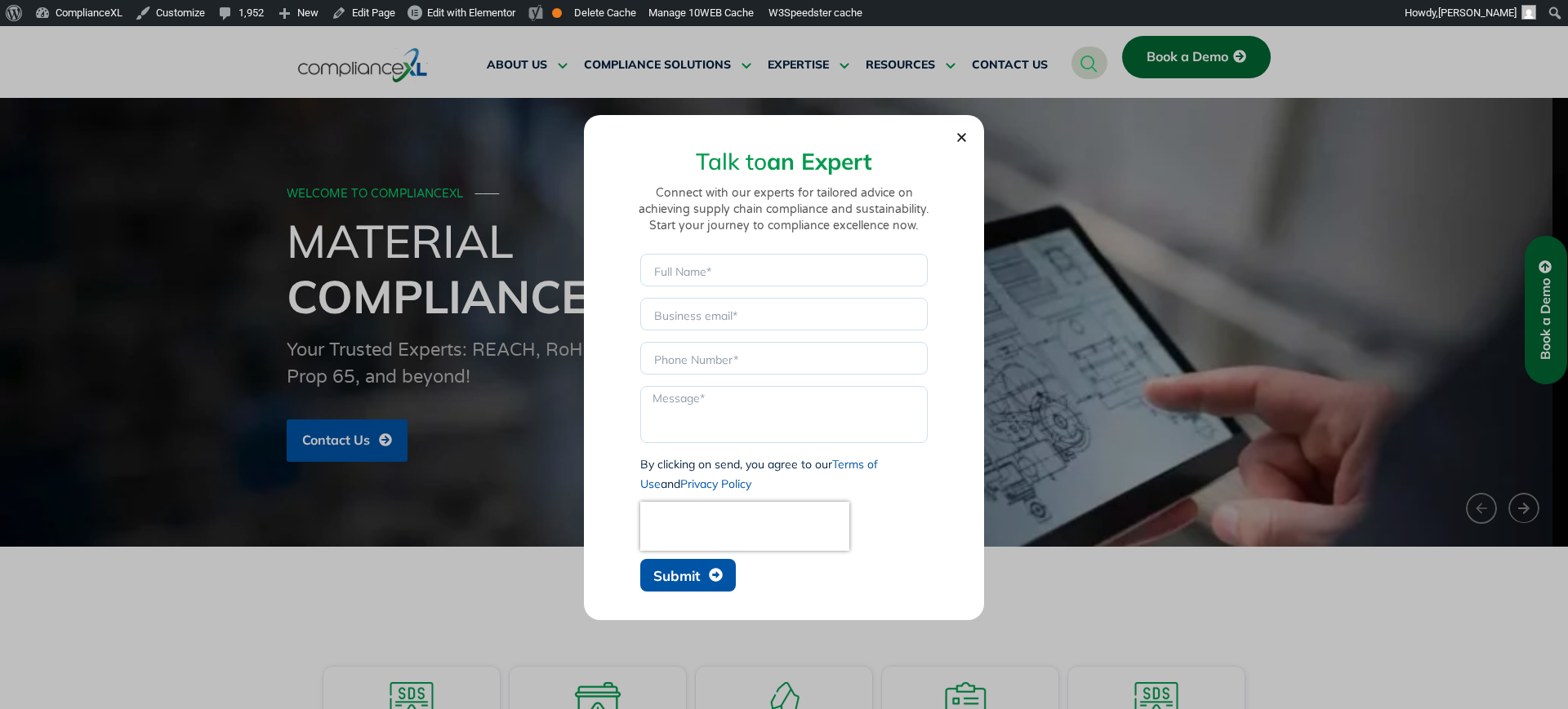
click at [965, 145] on section "Talk to an Expert Connect with our experts for tailored advice on achieving sup…" at bounding box center [784, 363] width 369 height 472
click at [961, 131] on icon "Close" at bounding box center [962, 137] width 13 height 13
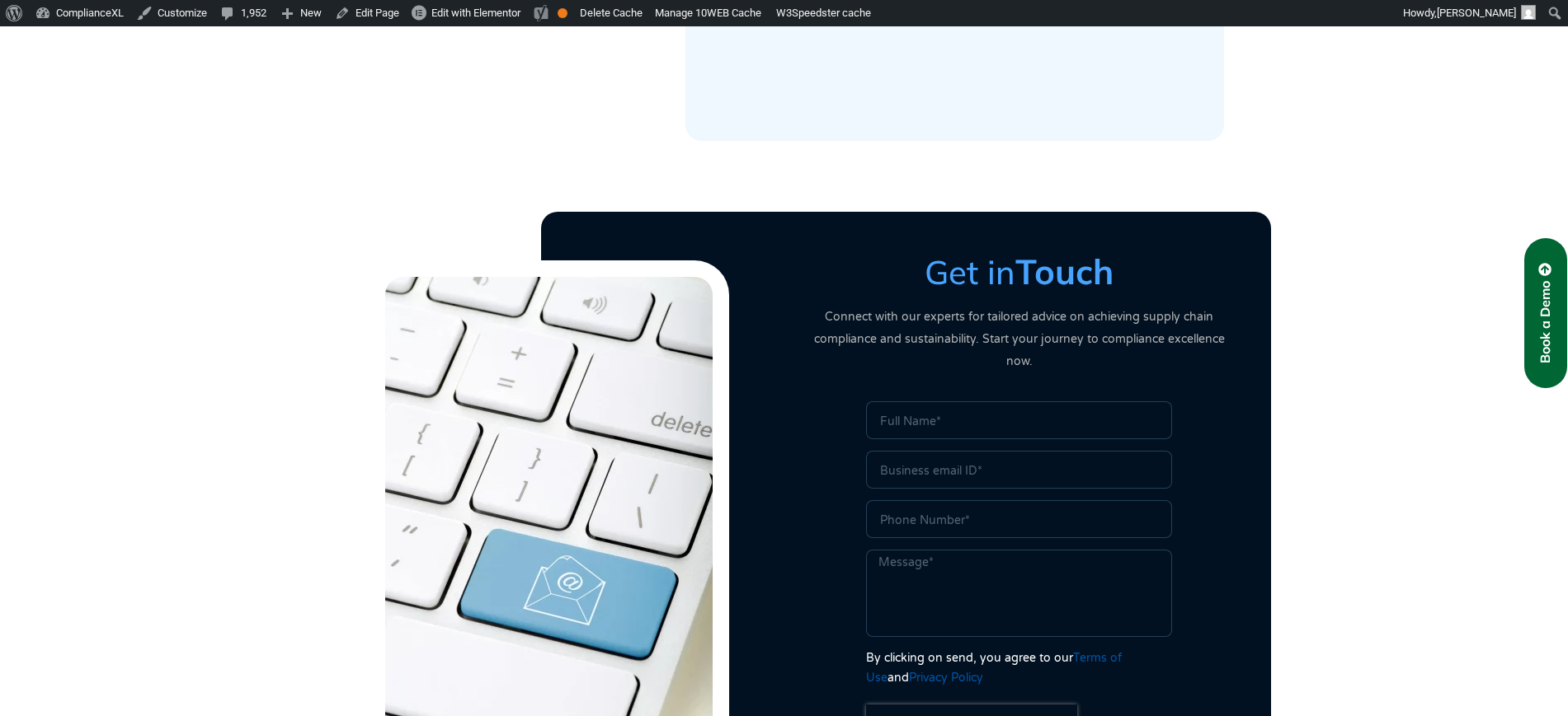
scroll to position [3448, 0]
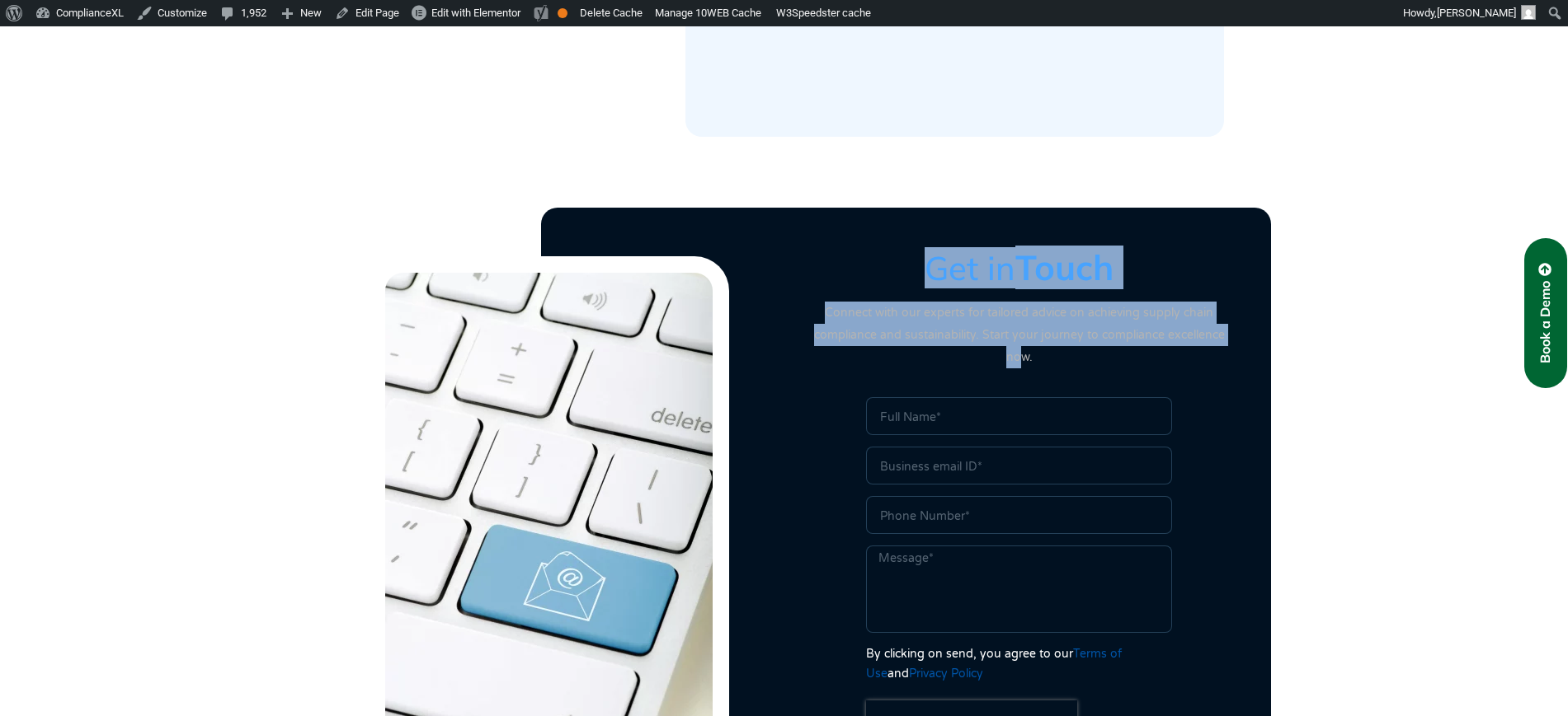
drag, startPoint x: 929, startPoint y: 256, endPoint x: 1228, endPoint y: 325, distance: 306.9
click at [1228, 325] on div "Get in Touch Connect with our experts for tailored advice on achieving supply c…" at bounding box center [1019, 307] width 437 height 121
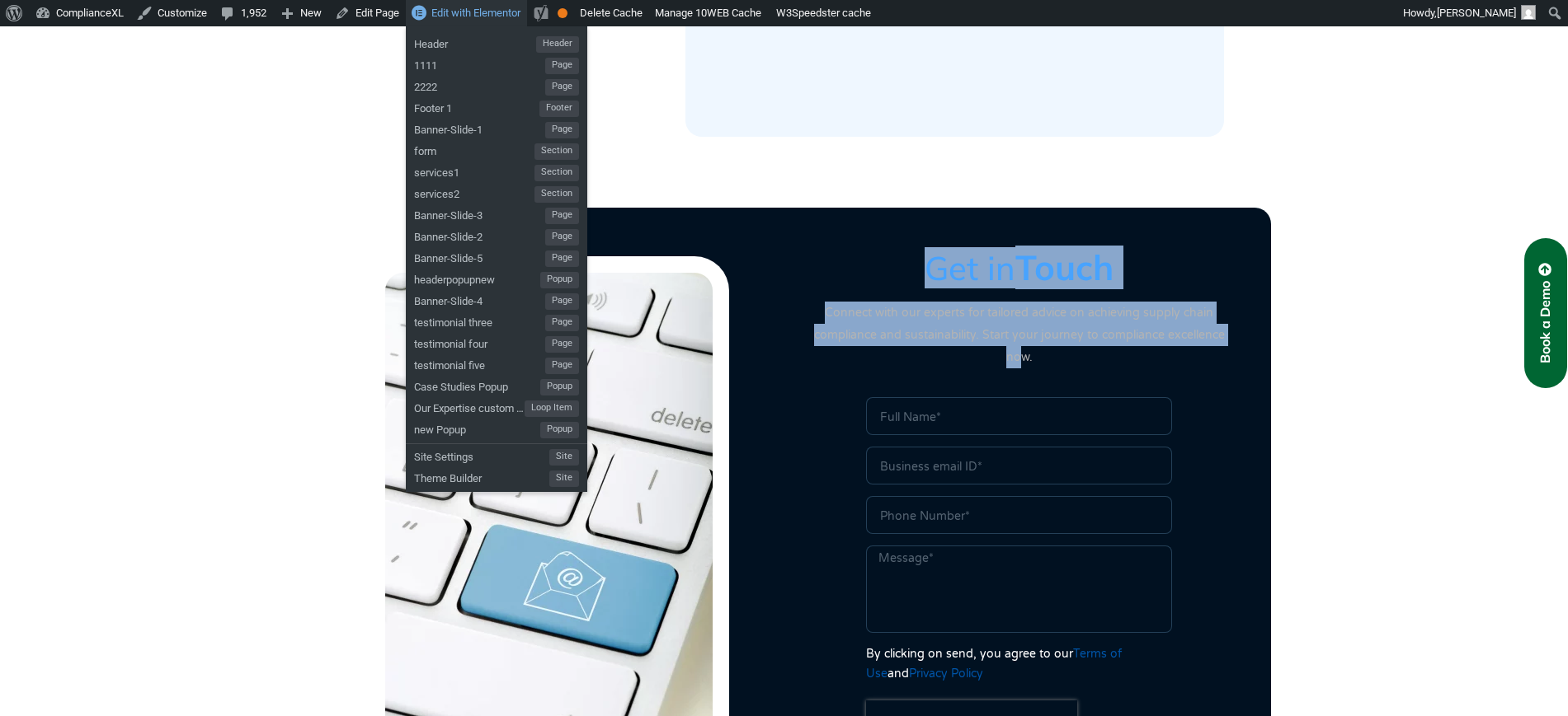
click at [452, 21] on link "Edit with Elementor" at bounding box center [466, 13] width 121 height 26
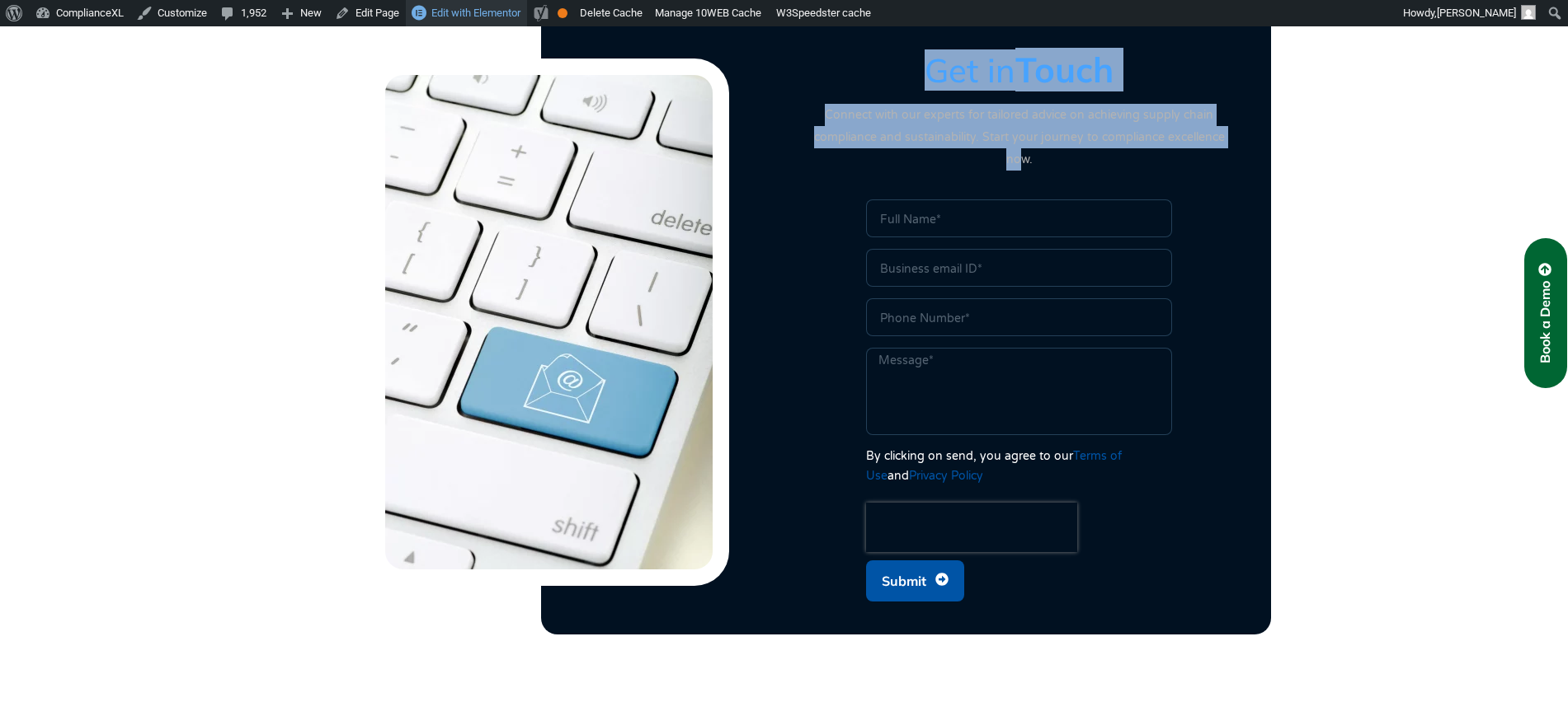
scroll to position [4066, 0]
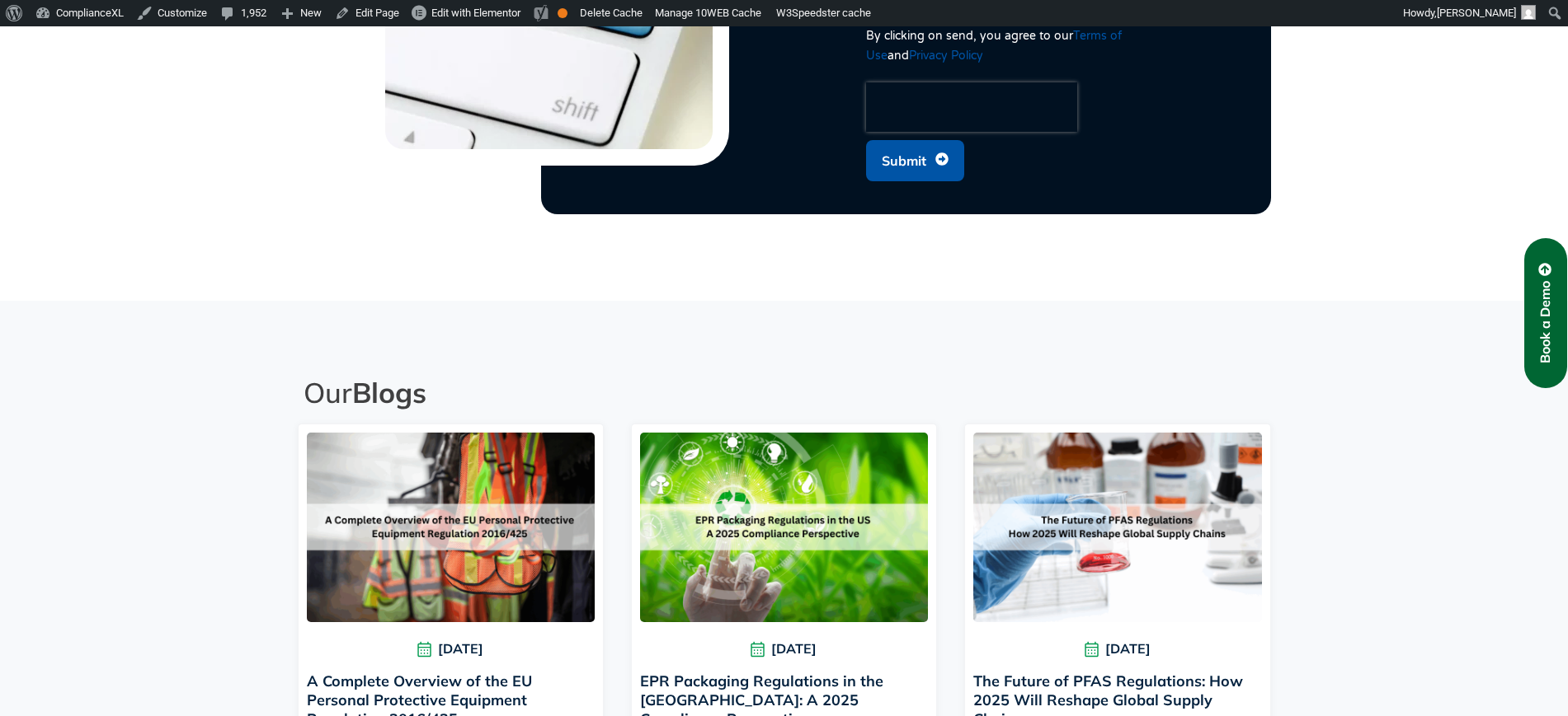
click at [1555, 298] on link "Book a Demo" at bounding box center [1545, 313] width 43 height 150
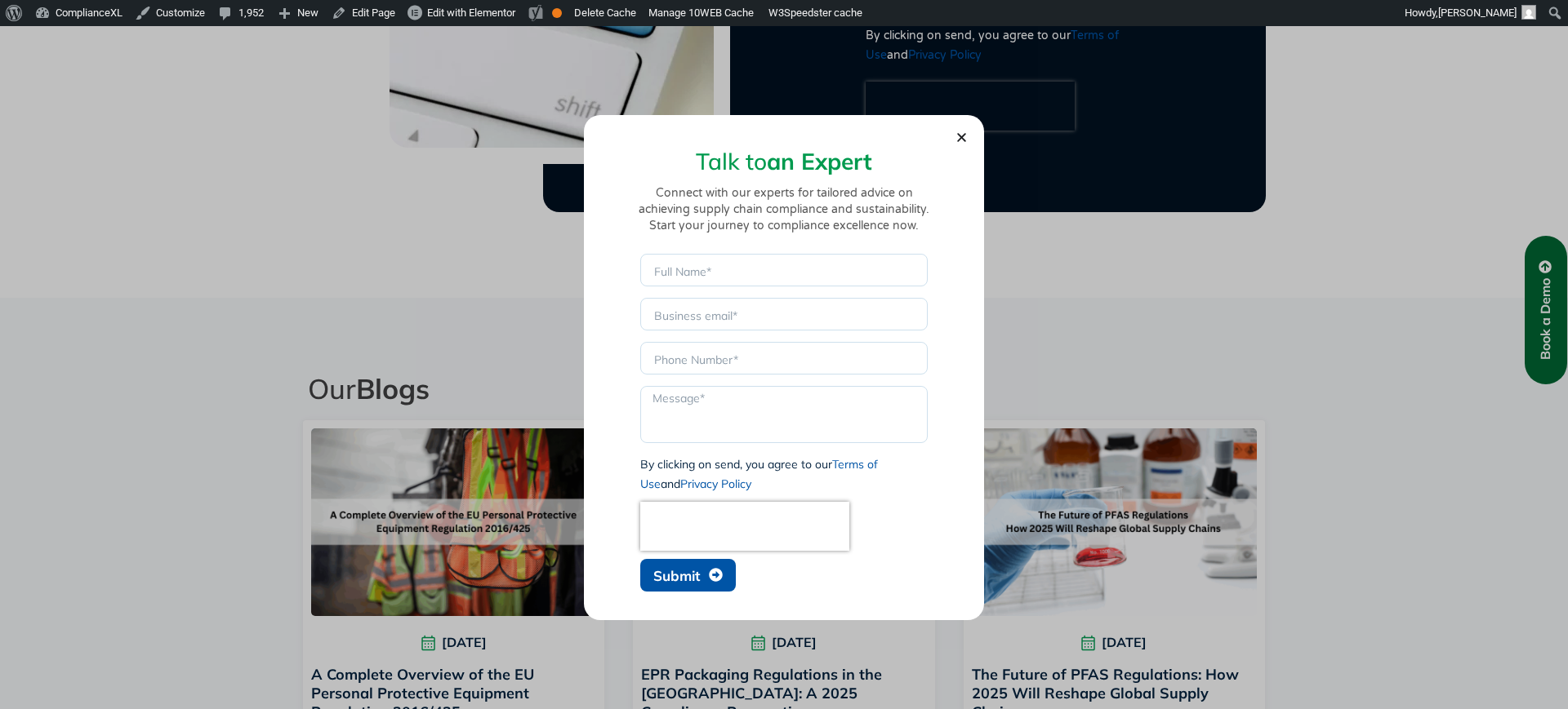
click at [956, 136] on icon "Close" at bounding box center [962, 137] width 13 height 13
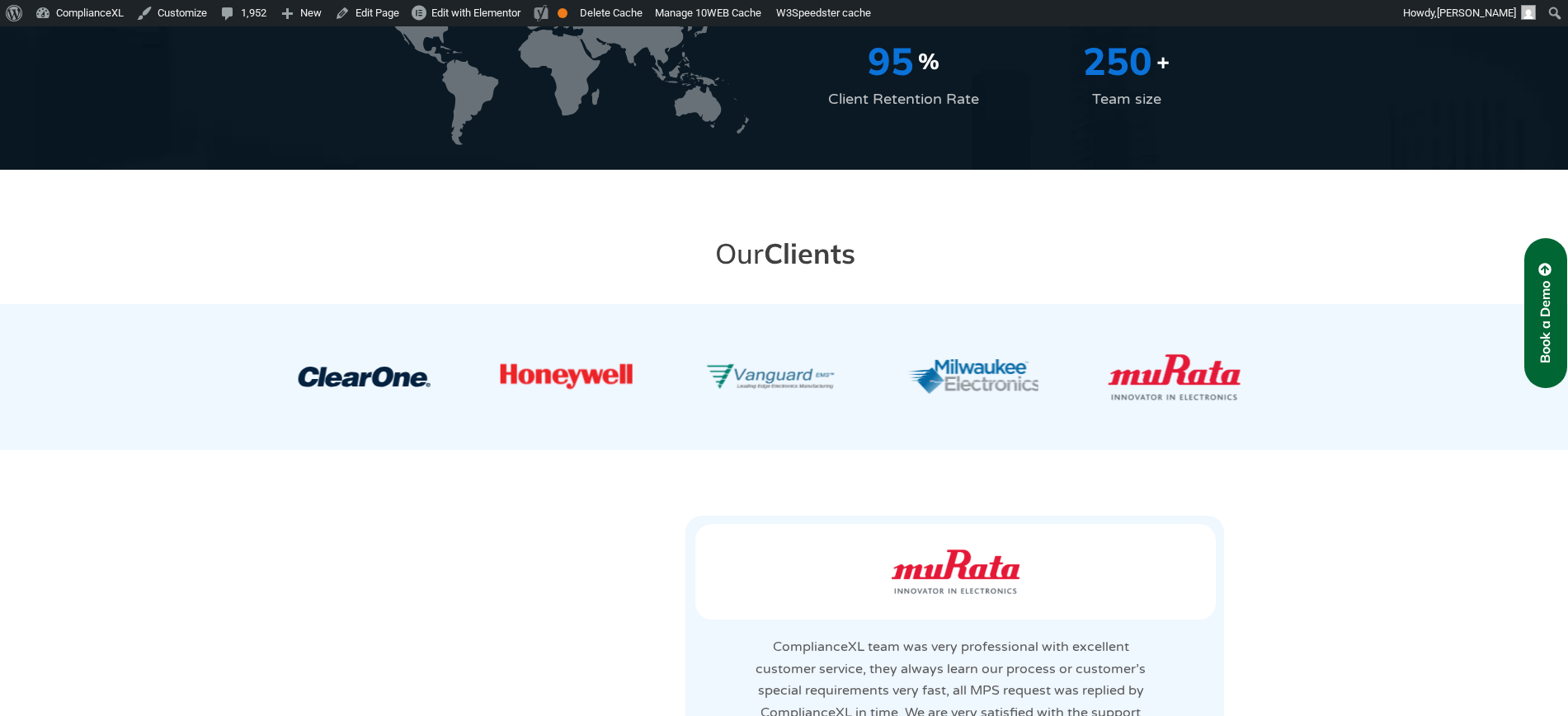
scroll to position [0, 0]
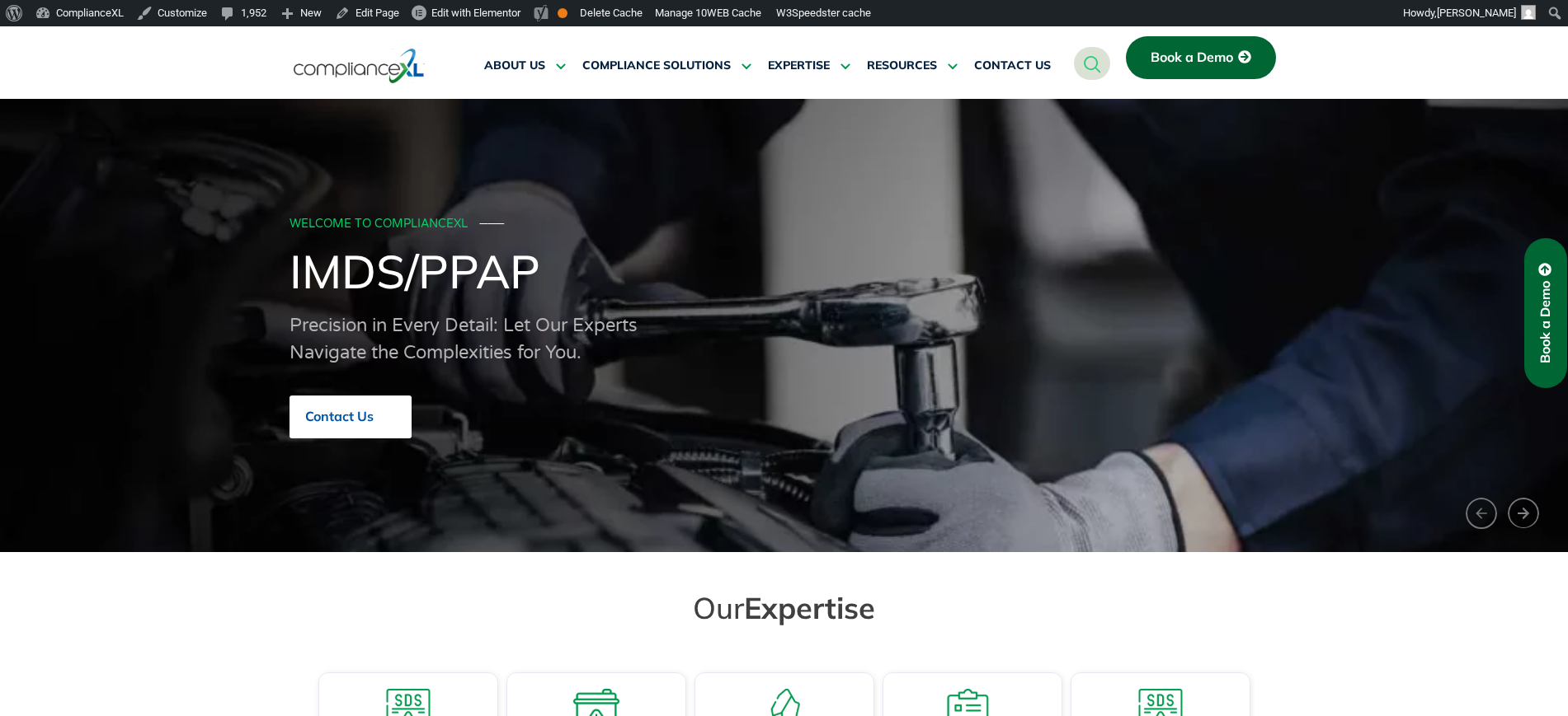
click at [369, 439] on link "Contact Us" at bounding box center [350, 417] width 122 height 43
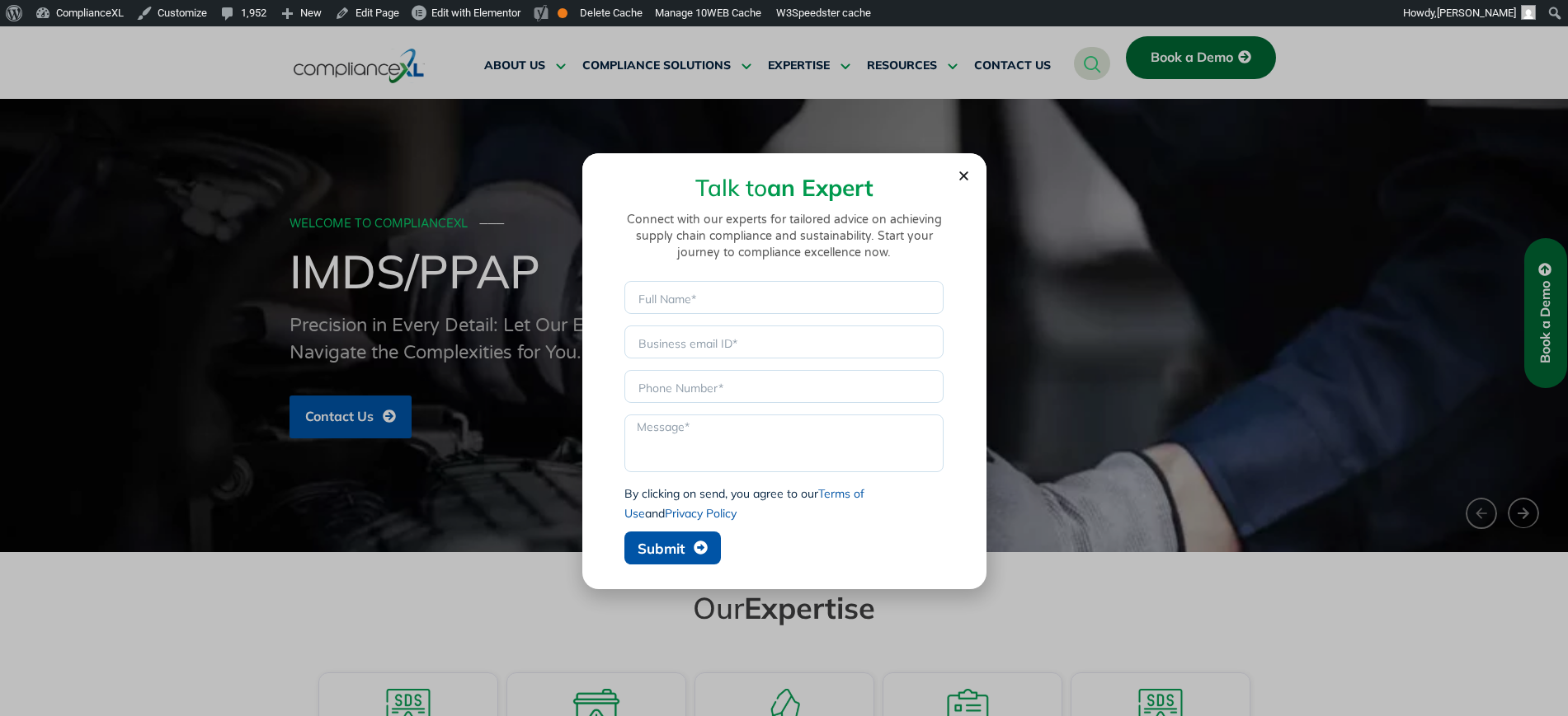
click at [965, 177] on use "Close" at bounding box center [964, 176] width 9 height 9
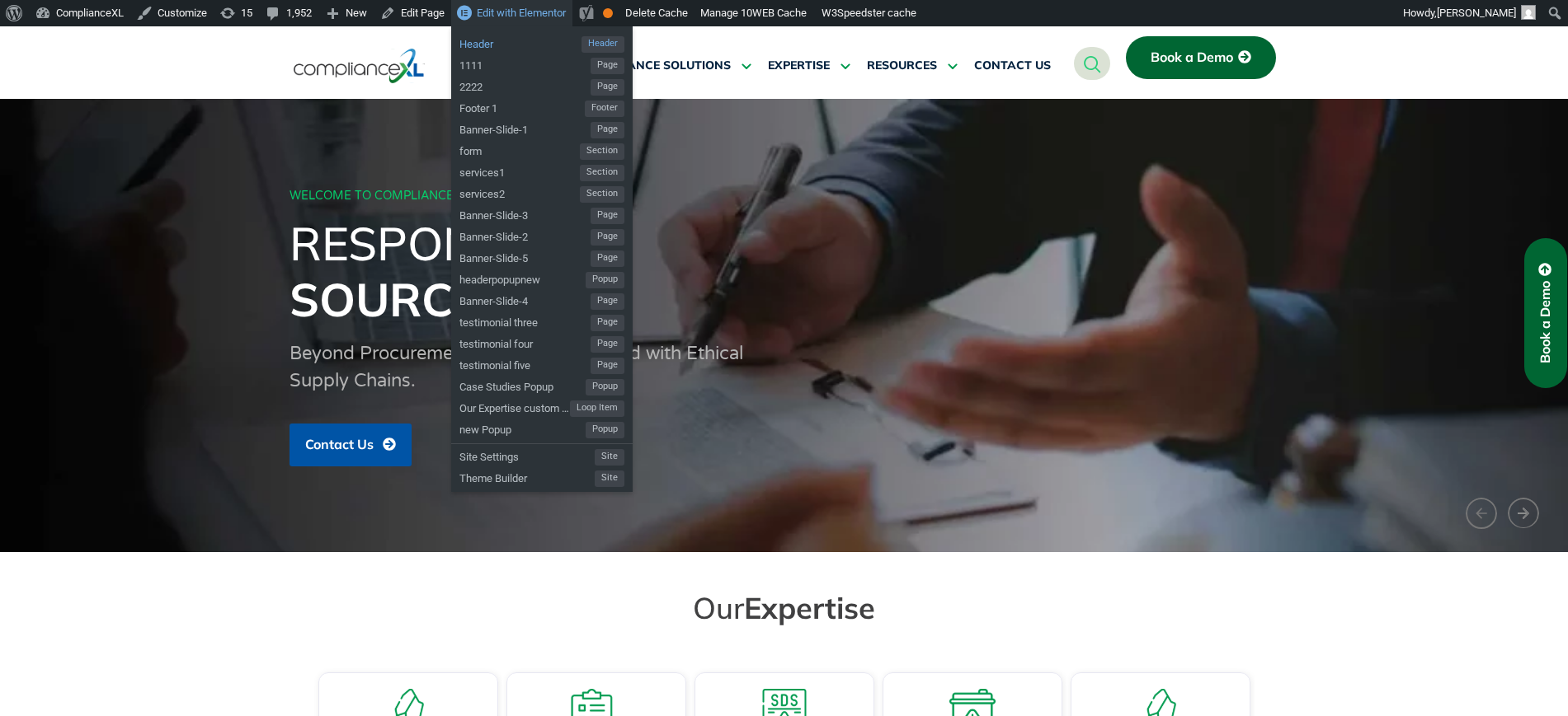
click at [484, 35] on span "Header" at bounding box center [520, 41] width 122 height 21
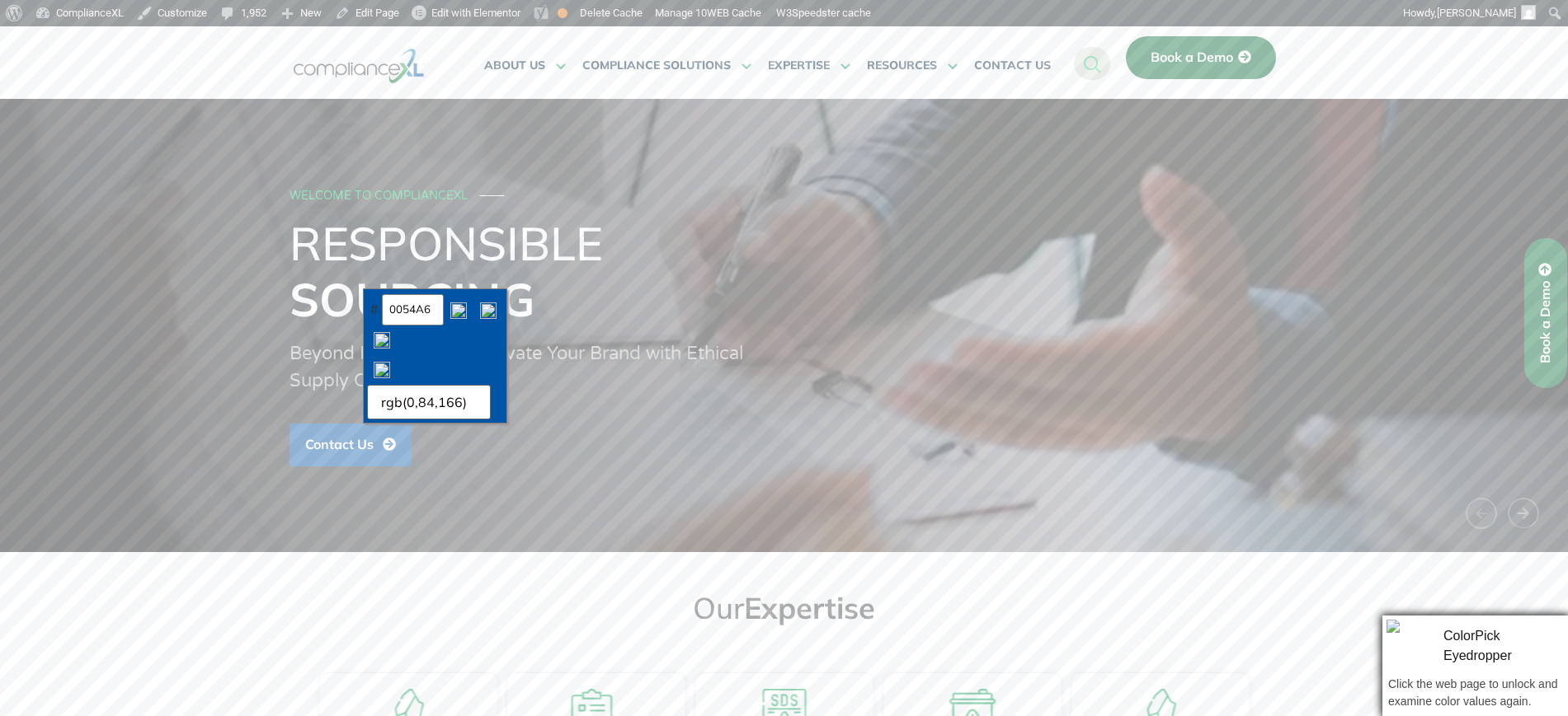
click at [416, 293] on div "# 0054A6 rgb(0,84,166)" at bounding box center [434, 356] width 136 height 127
click at [408, 310] on input "0054A6" at bounding box center [413, 310] width 62 height 31
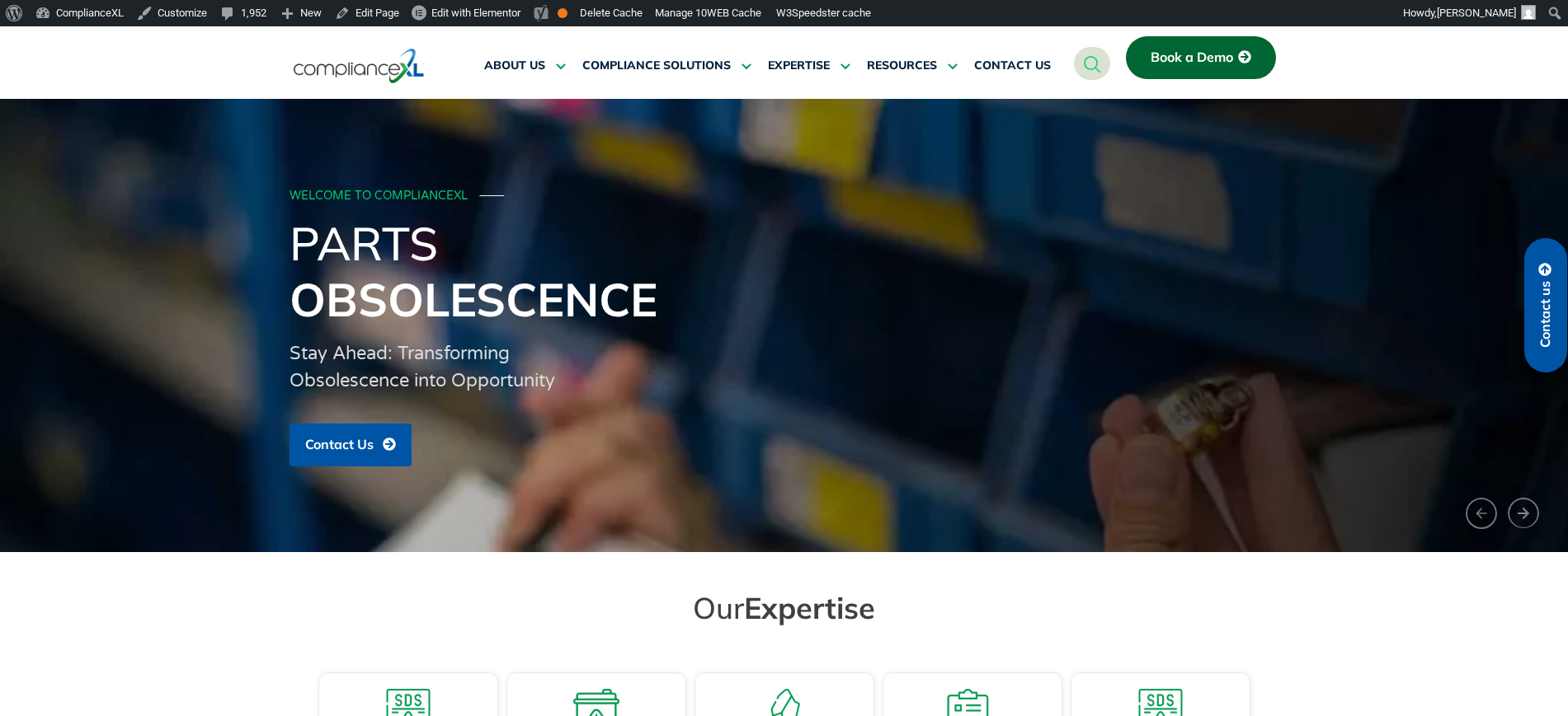
click at [1542, 285] on span "Contact us" at bounding box center [1545, 314] width 15 height 67
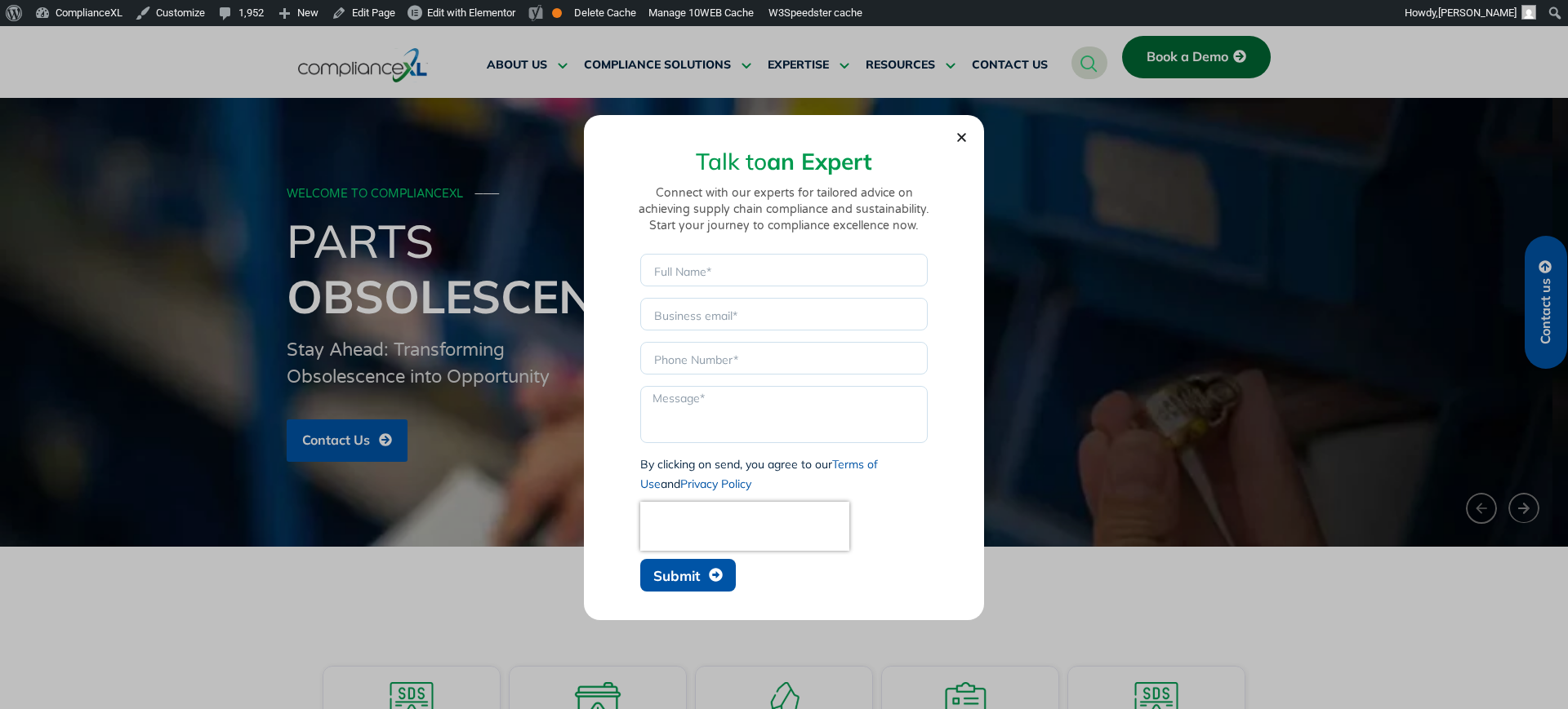
click at [951, 137] on div "Talk to an Expert Connect with our experts for tailored advice on achieving sup…" at bounding box center [784, 363] width 335 height 472
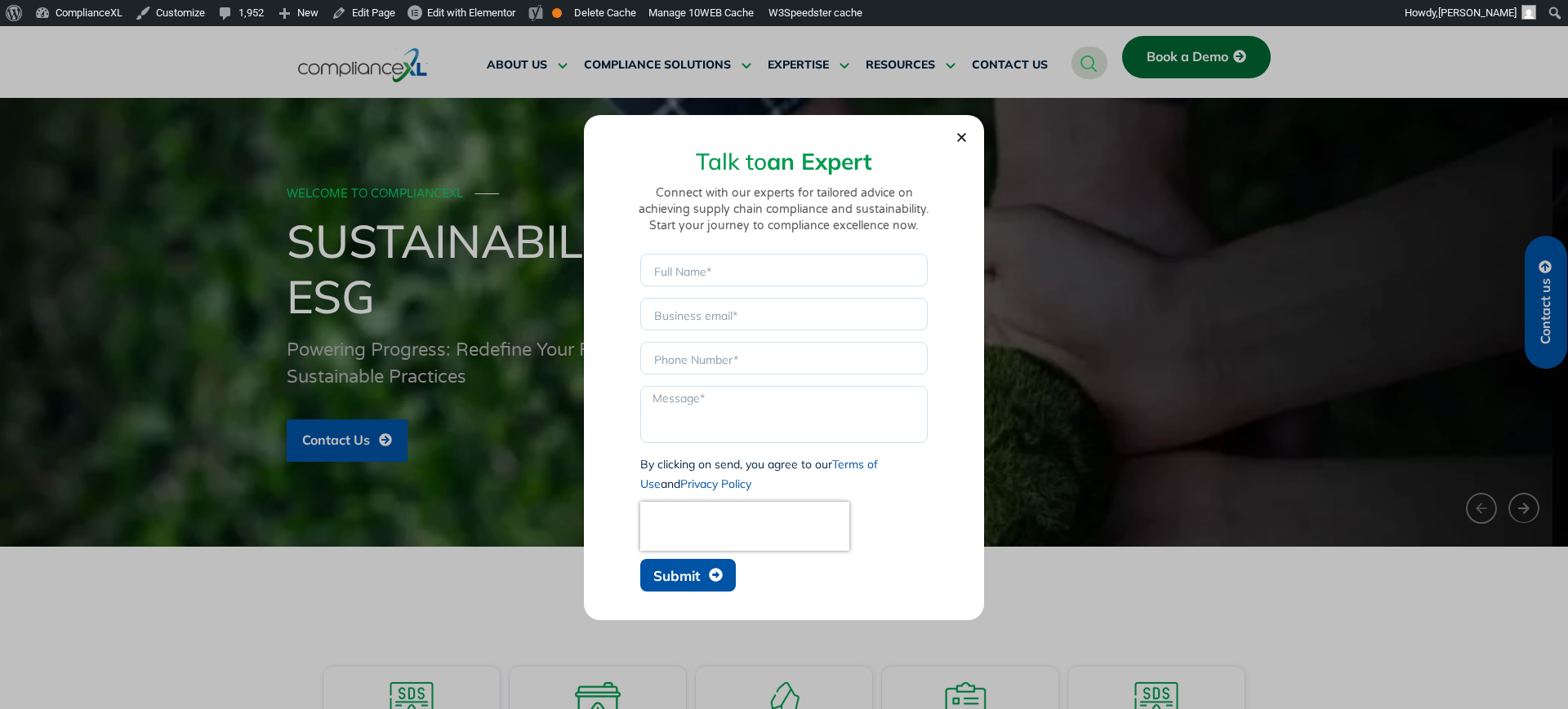
click at [954, 140] on section "Talk to an Expert Connect with our experts for tailored advice on achieving sup…" at bounding box center [784, 363] width 369 height 472
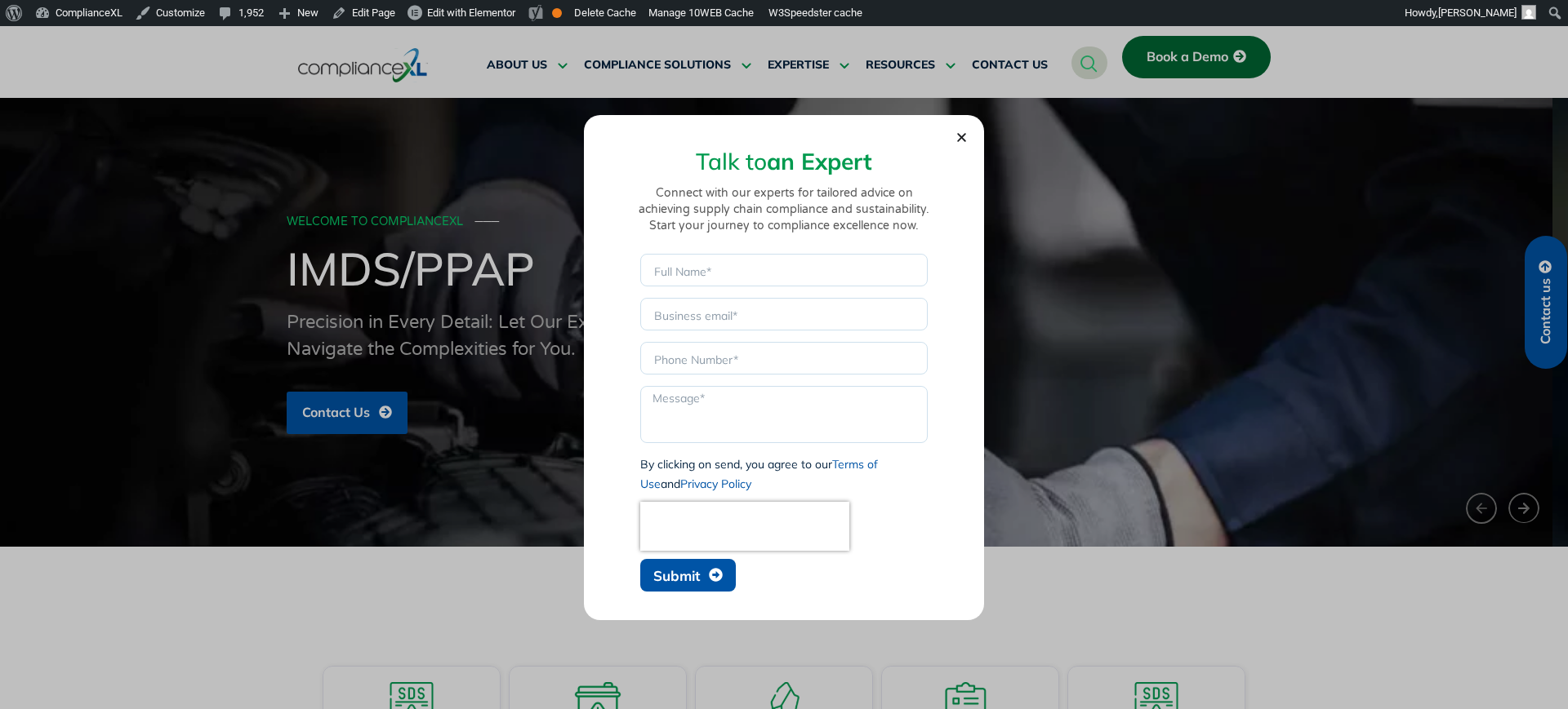
click at [960, 141] on icon "Close" at bounding box center [962, 137] width 13 height 13
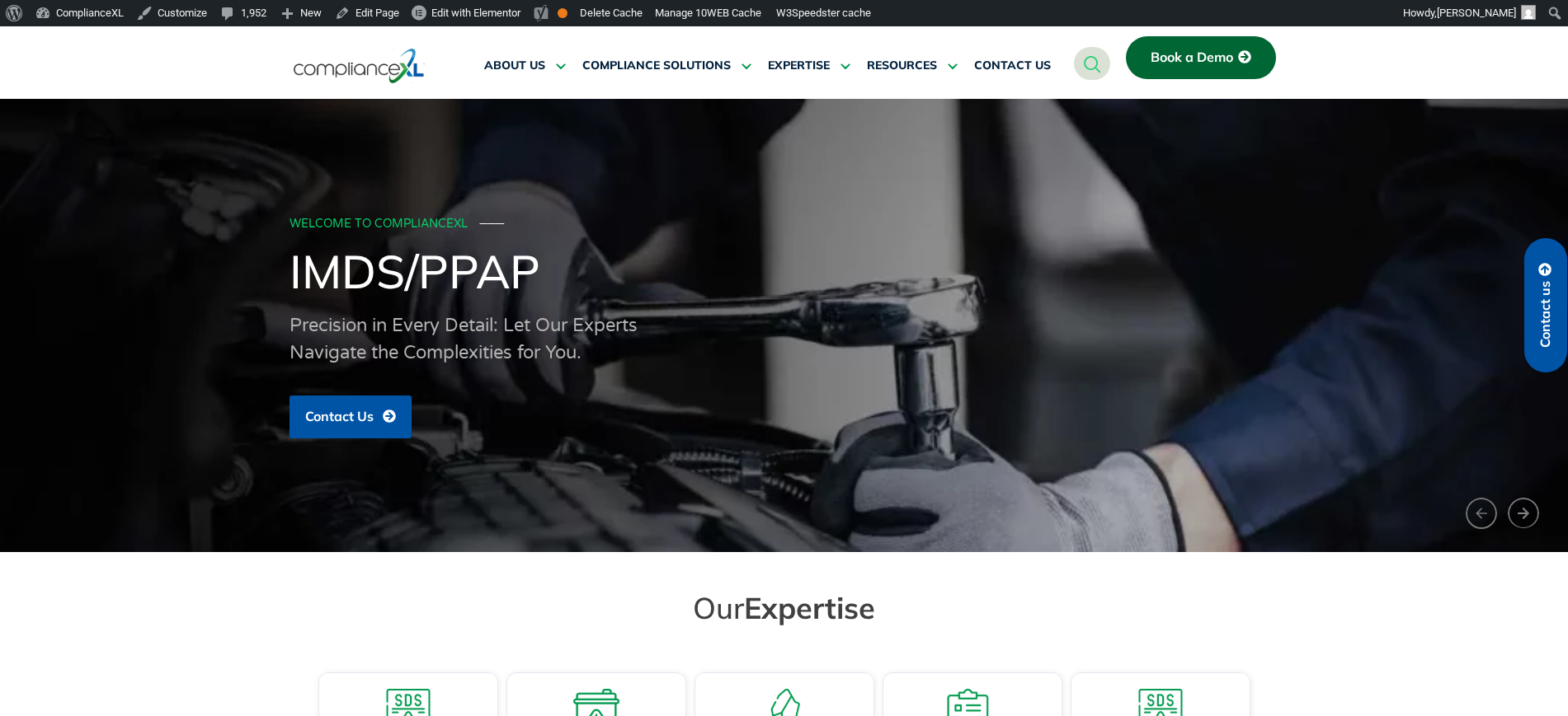
click at [1546, 321] on span "Contact us" at bounding box center [1545, 314] width 15 height 67
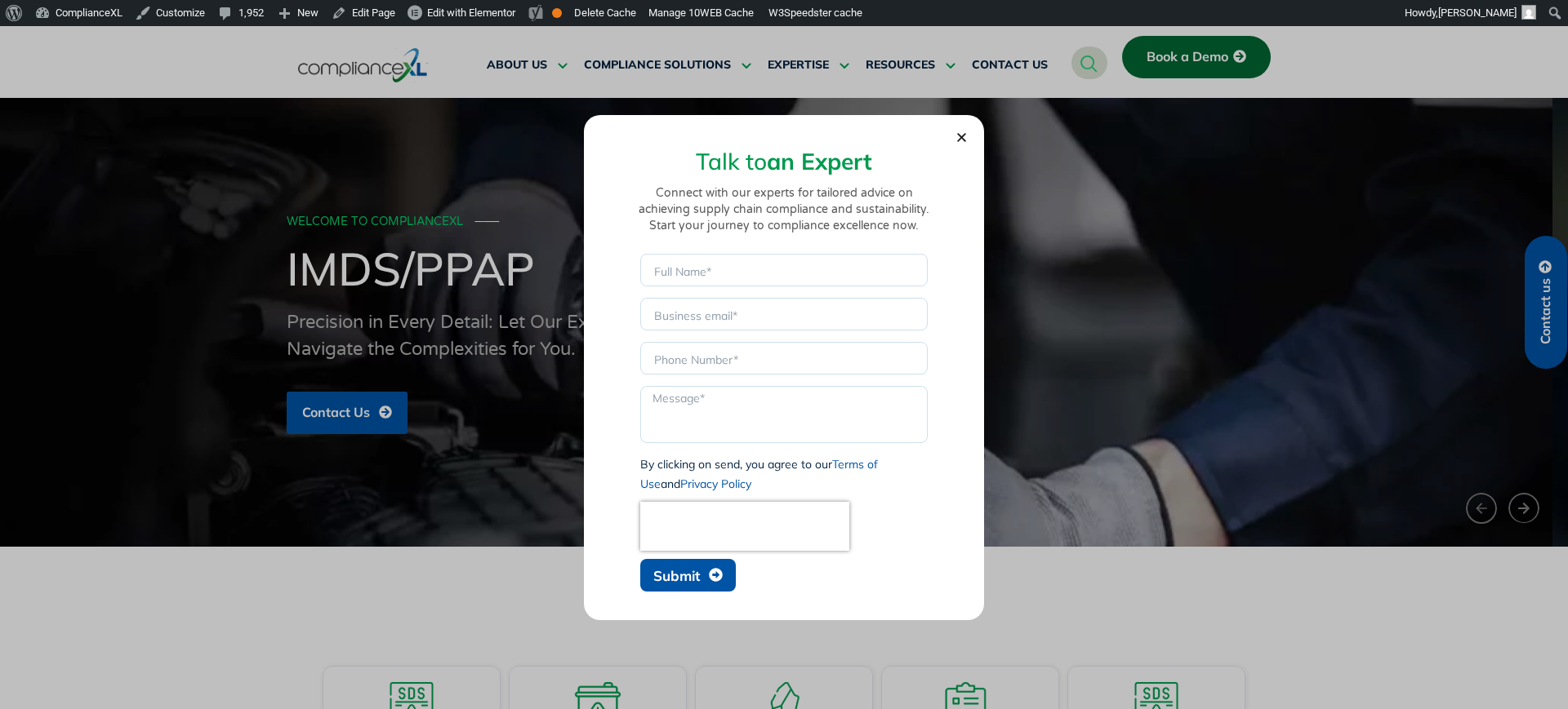
click at [960, 136] on icon "Close" at bounding box center [962, 137] width 13 height 13
